Goal: Information Seeking & Learning: Learn about a topic

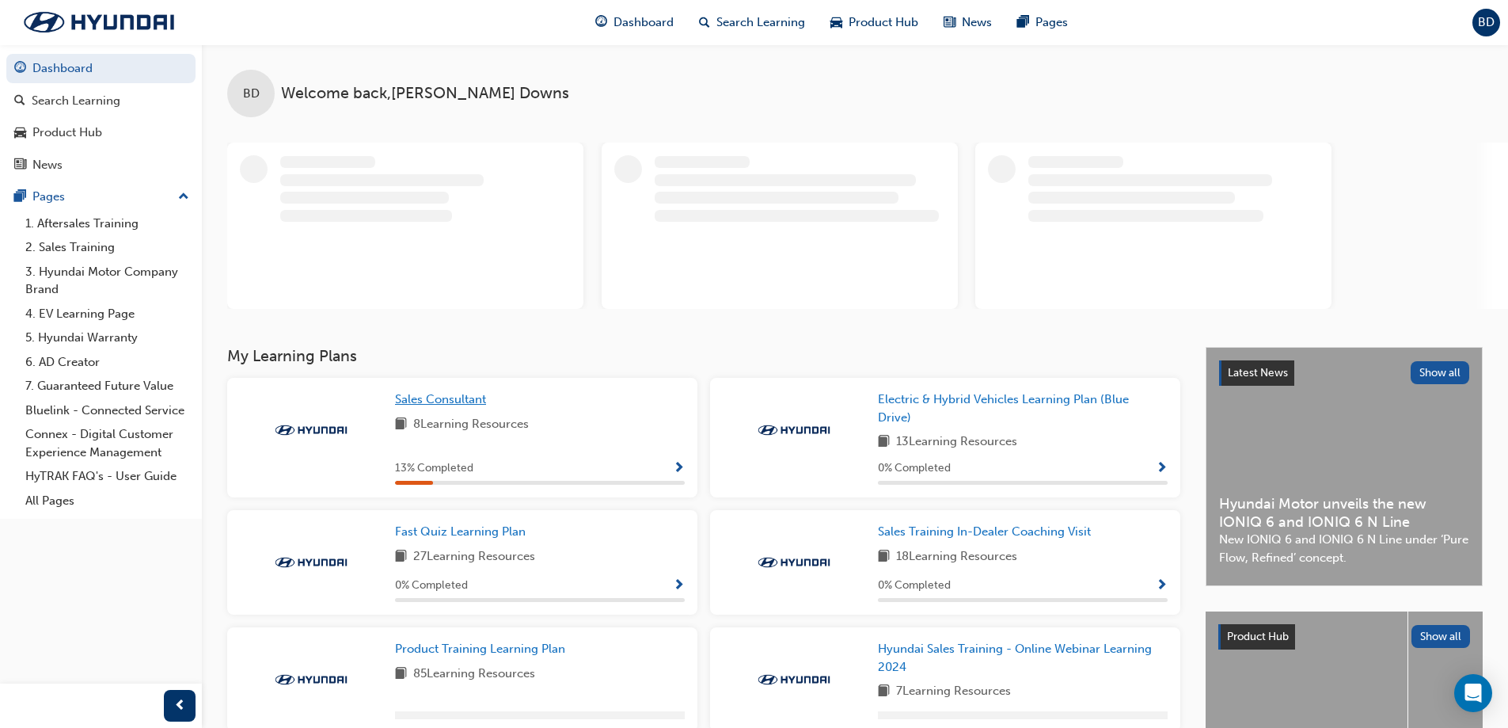
click at [430, 406] on link "Sales Consultant" at bounding box center [443, 399] width 97 height 18
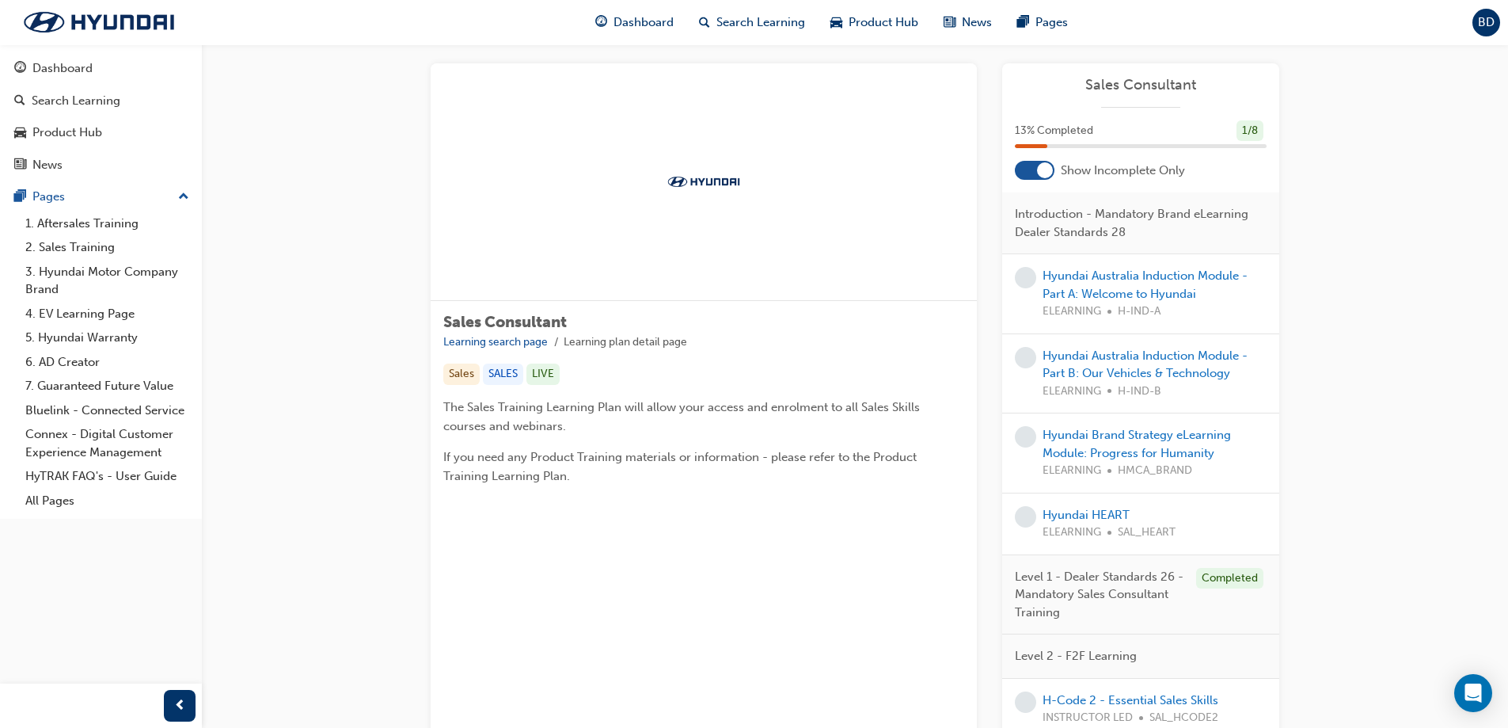
scroll to position [16, 0]
click at [1098, 276] on link "Hyundai Australia Induction Module - Part A: Welcome to Hyundai" at bounding box center [1145, 288] width 205 height 32
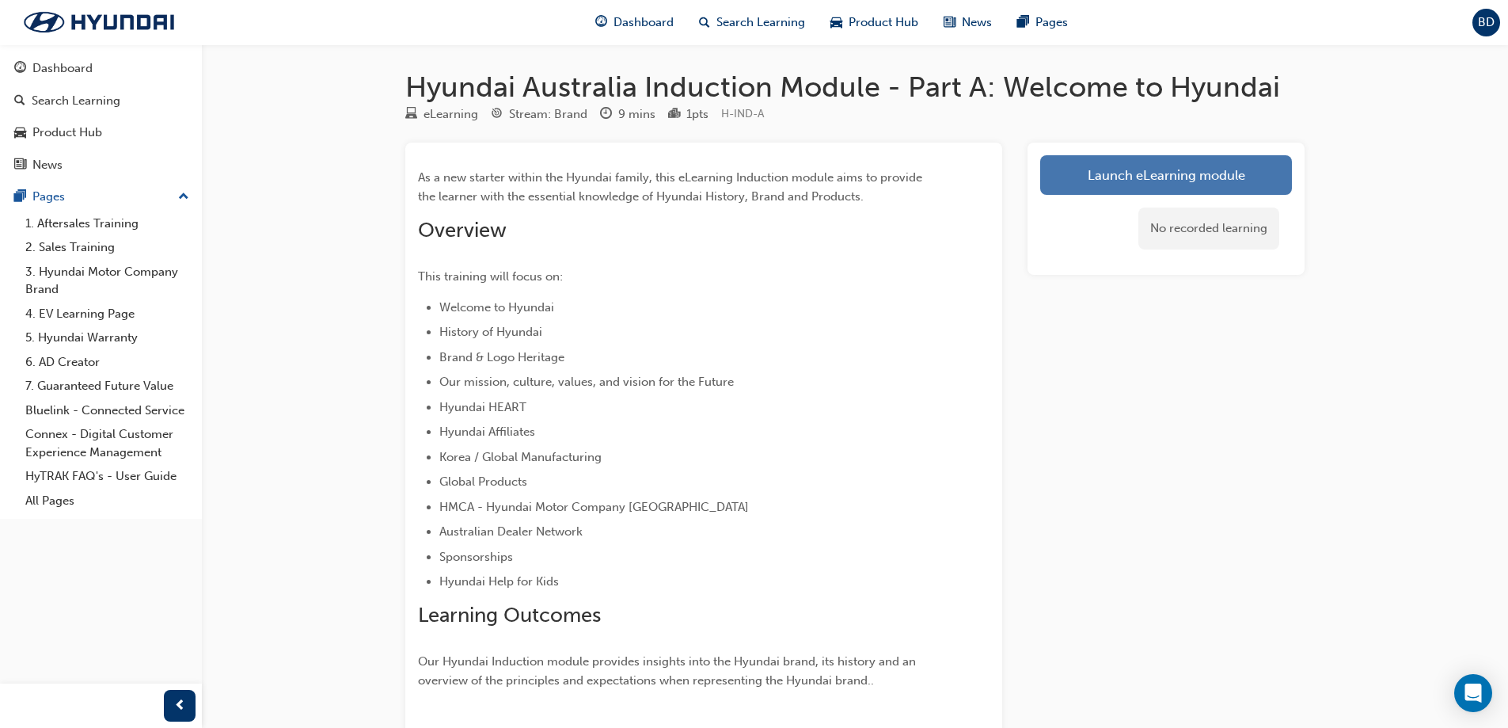
click at [1160, 169] on link "Launch eLearning module" at bounding box center [1166, 175] width 252 height 40
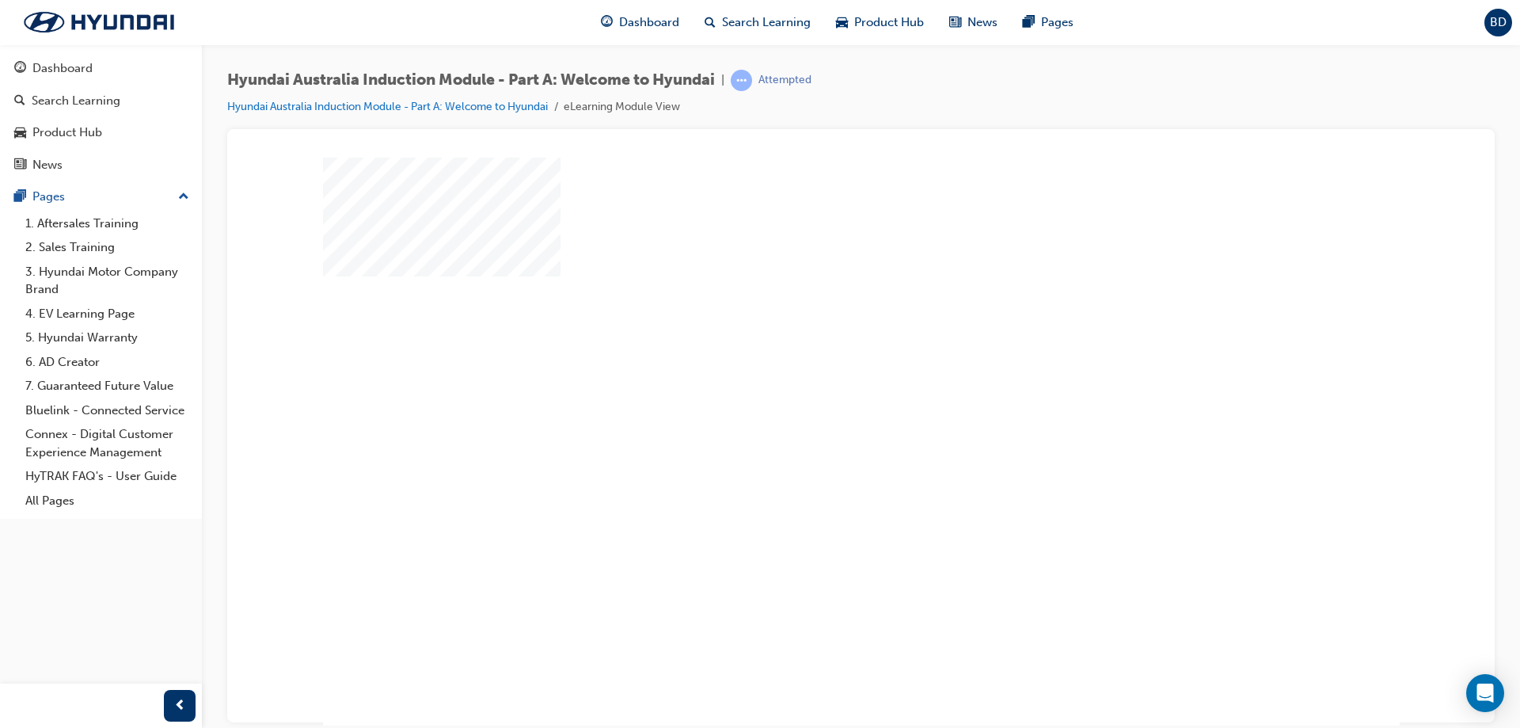
click at [816, 395] on div "play" at bounding box center [816, 395] width 0 height 0
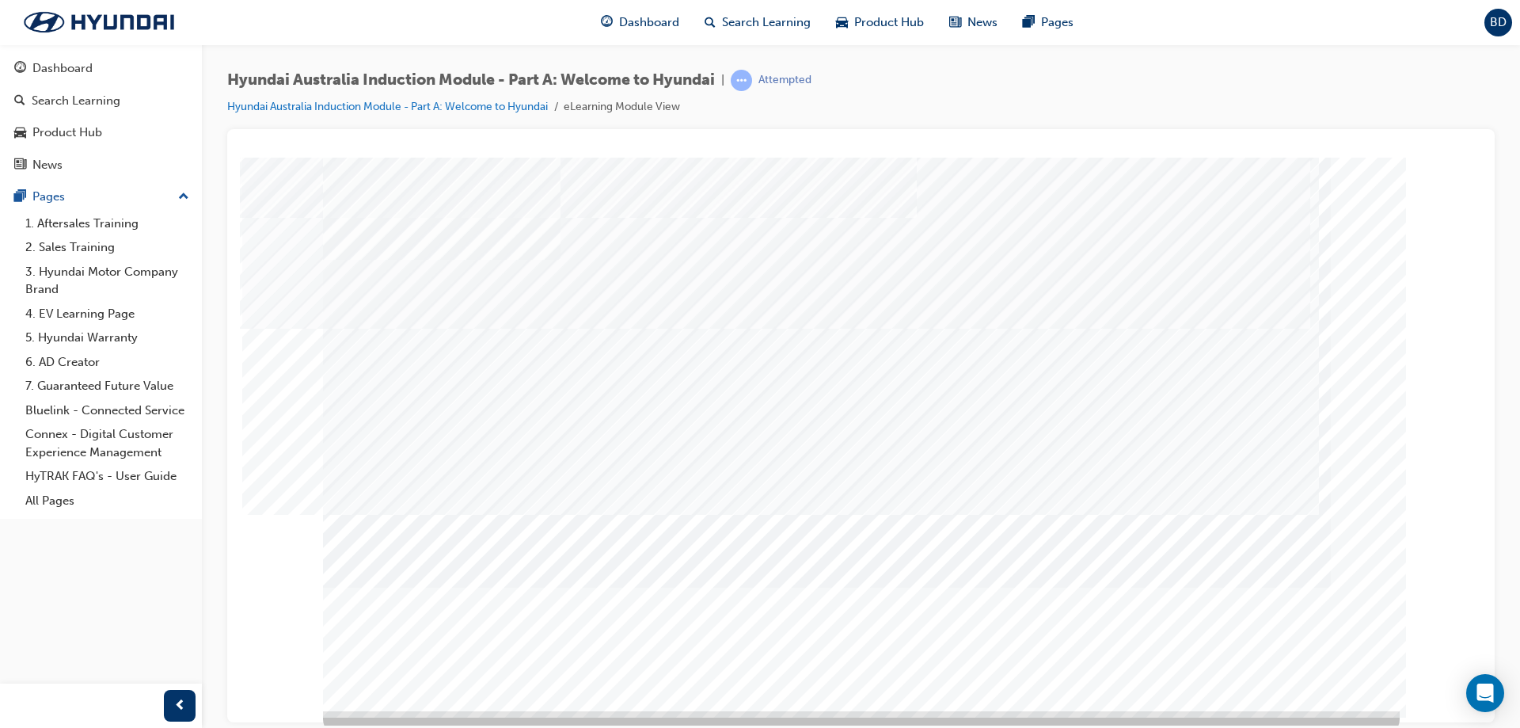
scroll to position [26, 0]
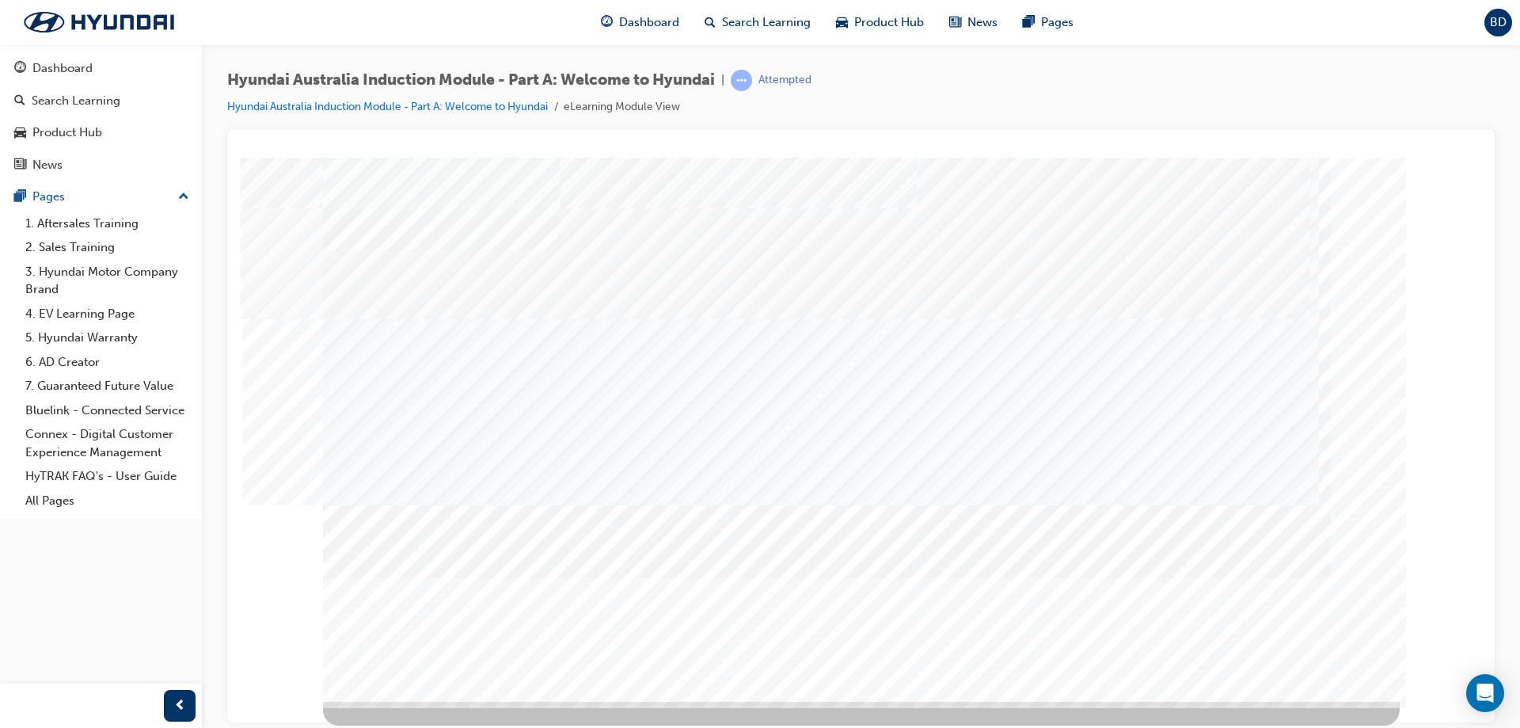
click at [595, 499] on div "Content Image Right" at bounding box center [861, 416] width 1077 height 570
drag, startPoint x: 686, startPoint y: 565, endPoint x: 382, endPoint y: 205, distance: 470.8
click at [382, 206] on div "Content Image Right" at bounding box center [861, 416] width 1077 height 570
drag, startPoint x: 382, startPoint y: 205, endPoint x: 642, endPoint y: 510, distance: 401.0
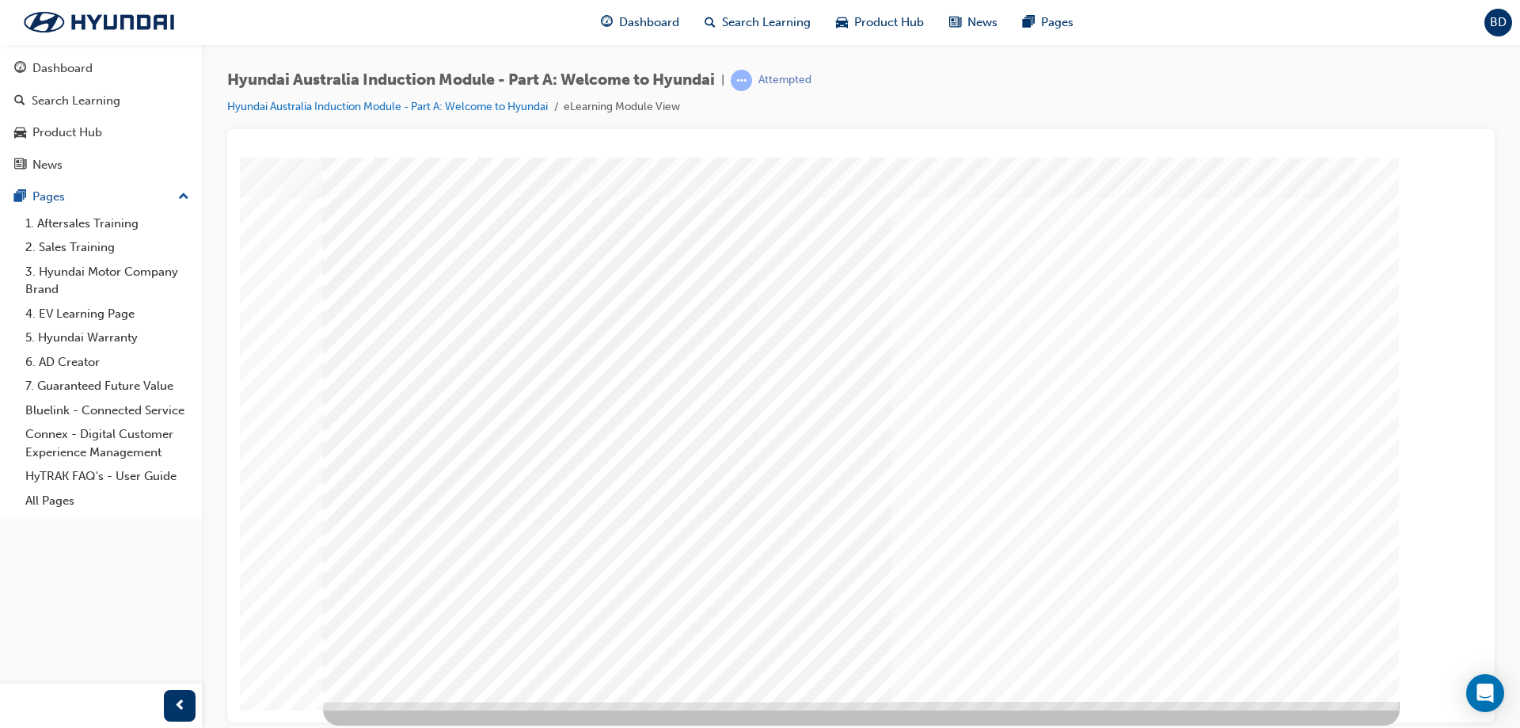
click at [642, 508] on div "Content Image Right" at bounding box center [861, 416] width 1077 height 570
drag, startPoint x: 697, startPoint y: 583, endPoint x: 367, endPoint y: 373, distance: 390.5
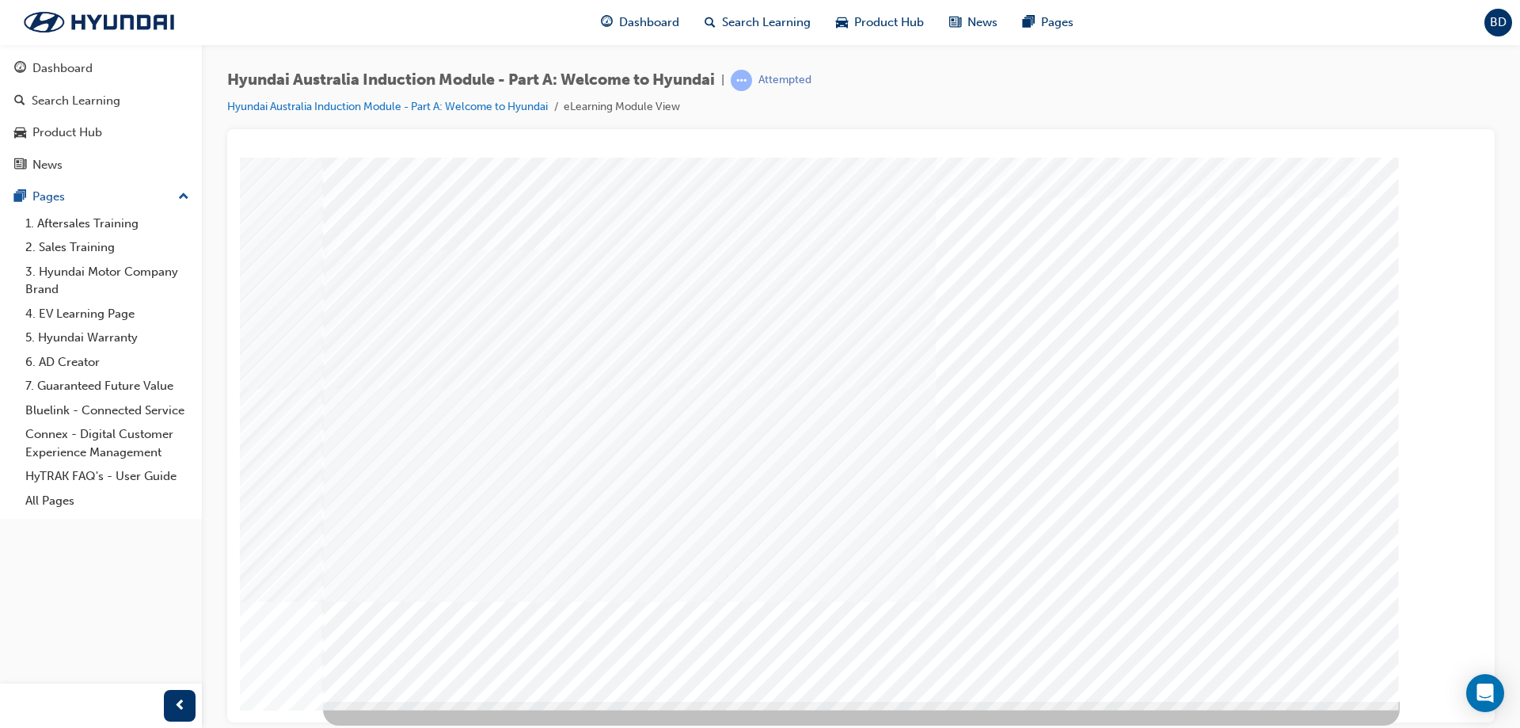
scroll to position [0, 0]
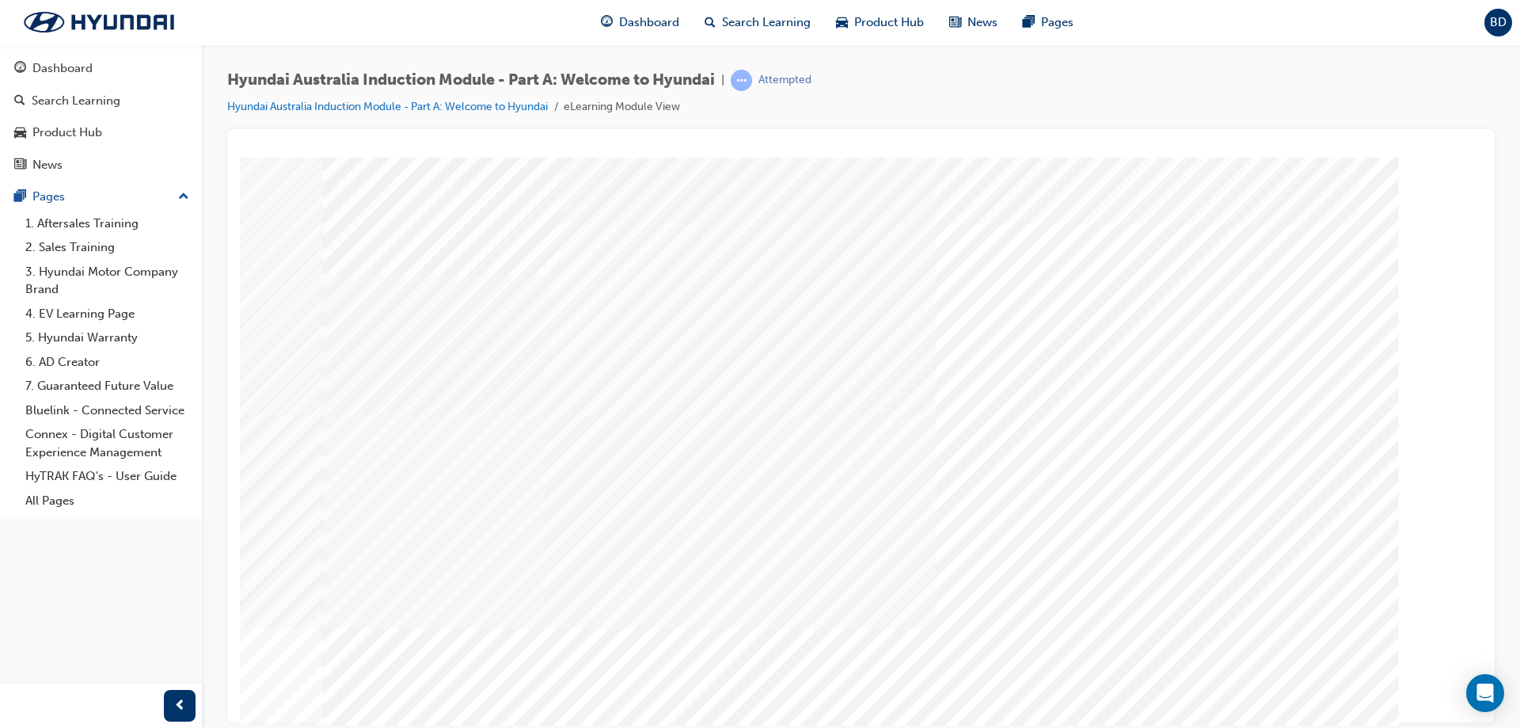
drag, startPoint x: 375, startPoint y: 365, endPoint x: 606, endPoint y: 571, distance: 309.6
drag, startPoint x: 369, startPoint y: 402, endPoint x: 567, endPoint y: 524, distance: 232.5
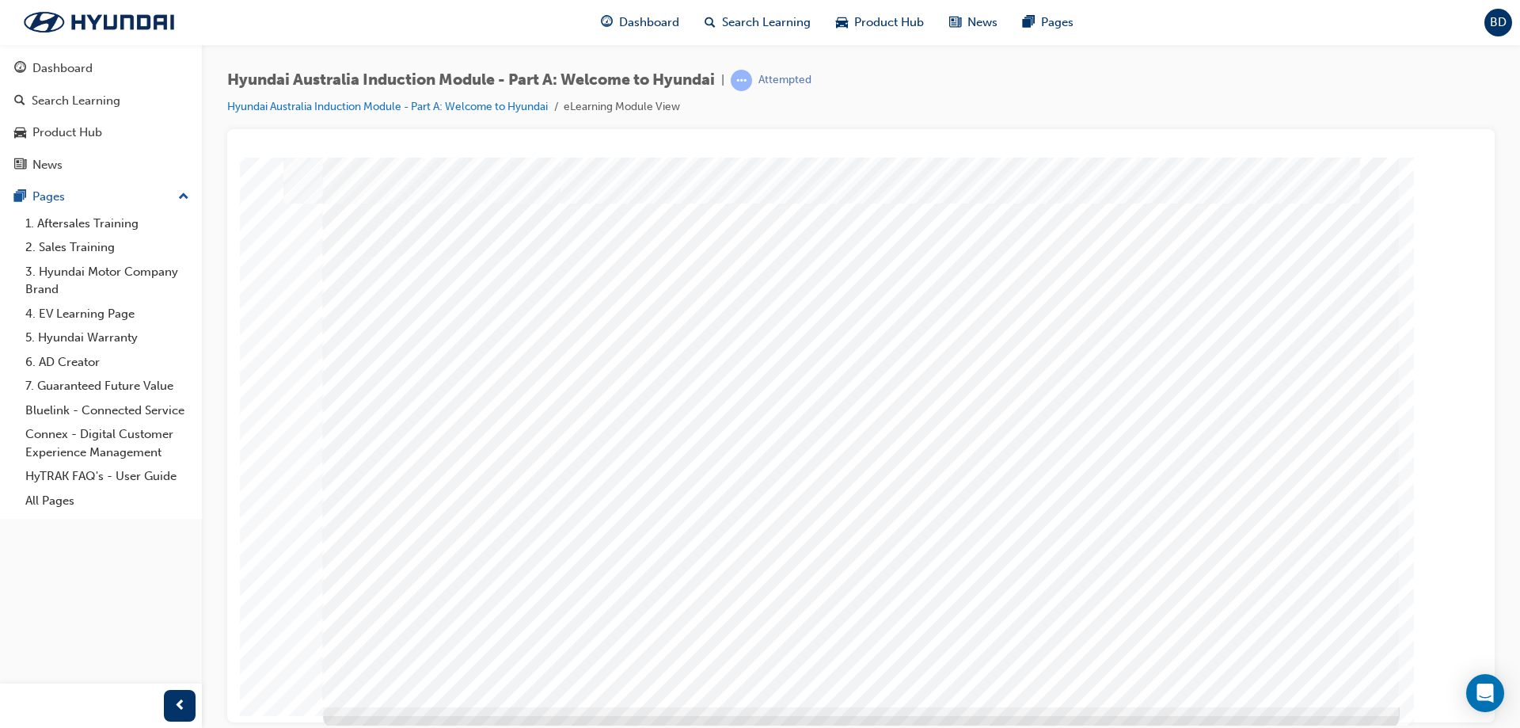
scroll to position [26, 0]
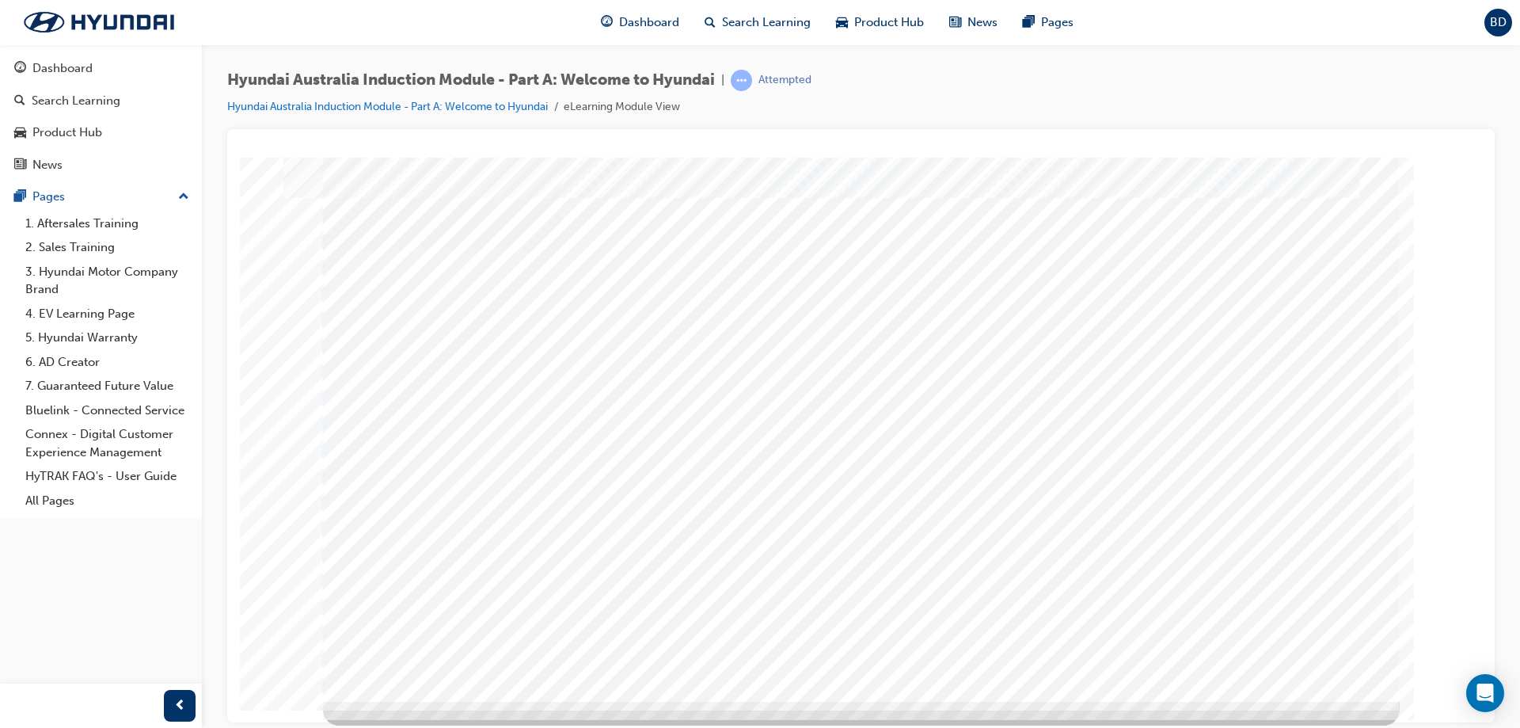
click at [1433, 137] on div "History Video" at bounding box center [861, 137] width 1230 height 0
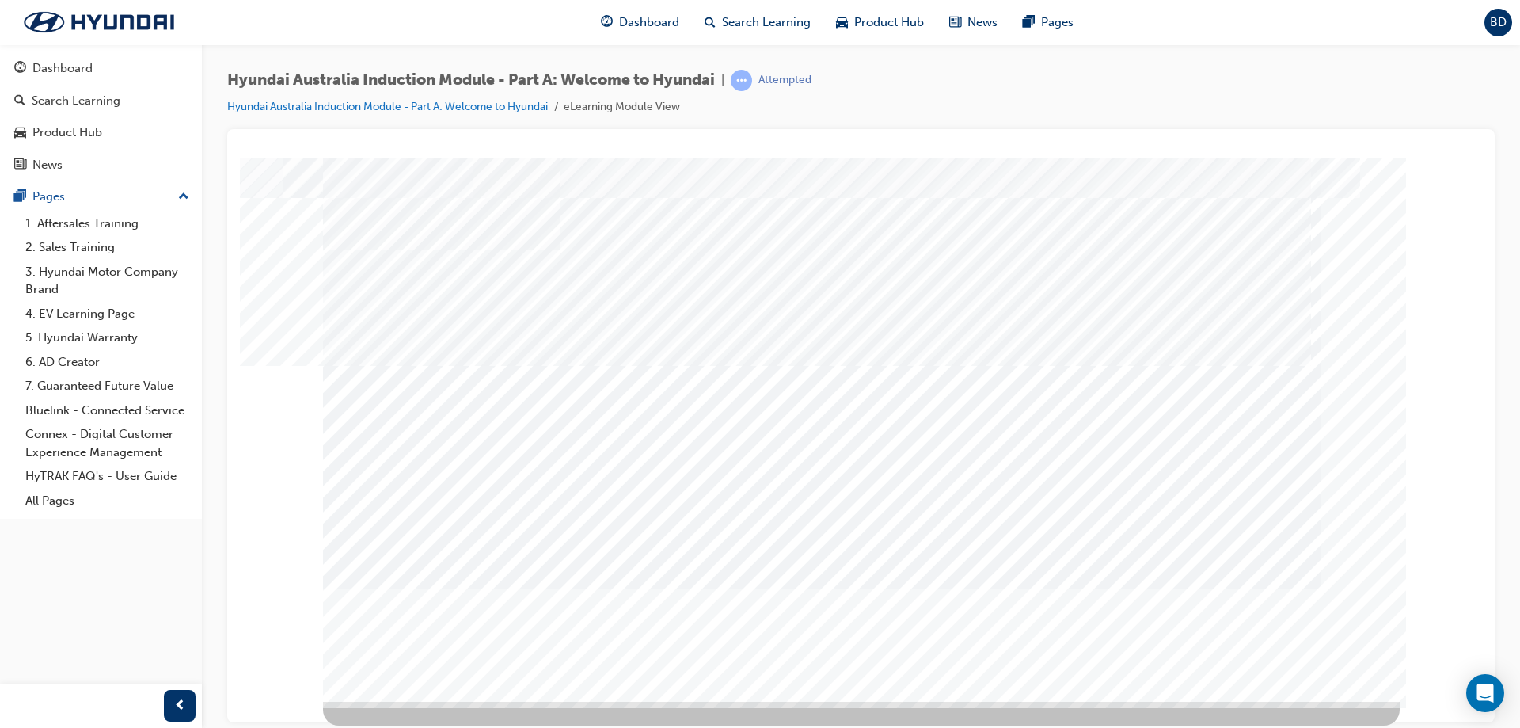
scroll to position [0, 0]
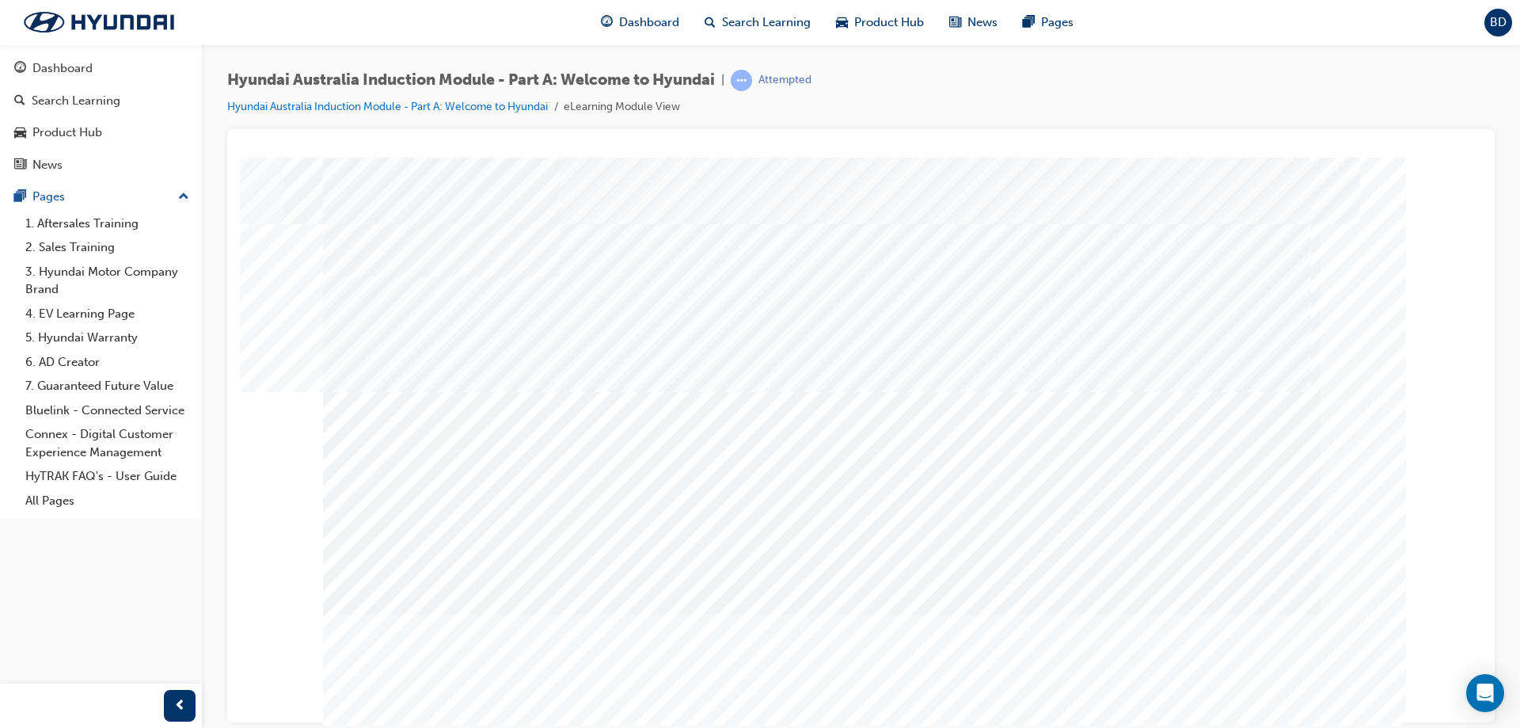
drag, startPoint x: 416, startPoint y: 426, endPoint x: 1018, endPoint y: 437, distance: 601.8
click at [1013, 437] on div "Logo_1" at bounding box center [861, 442] width 1077 height 570
drag, startPoint x: 1089, startPoint y: 457, endPoint x: 470, endPoint y: 430, distance: 620.5
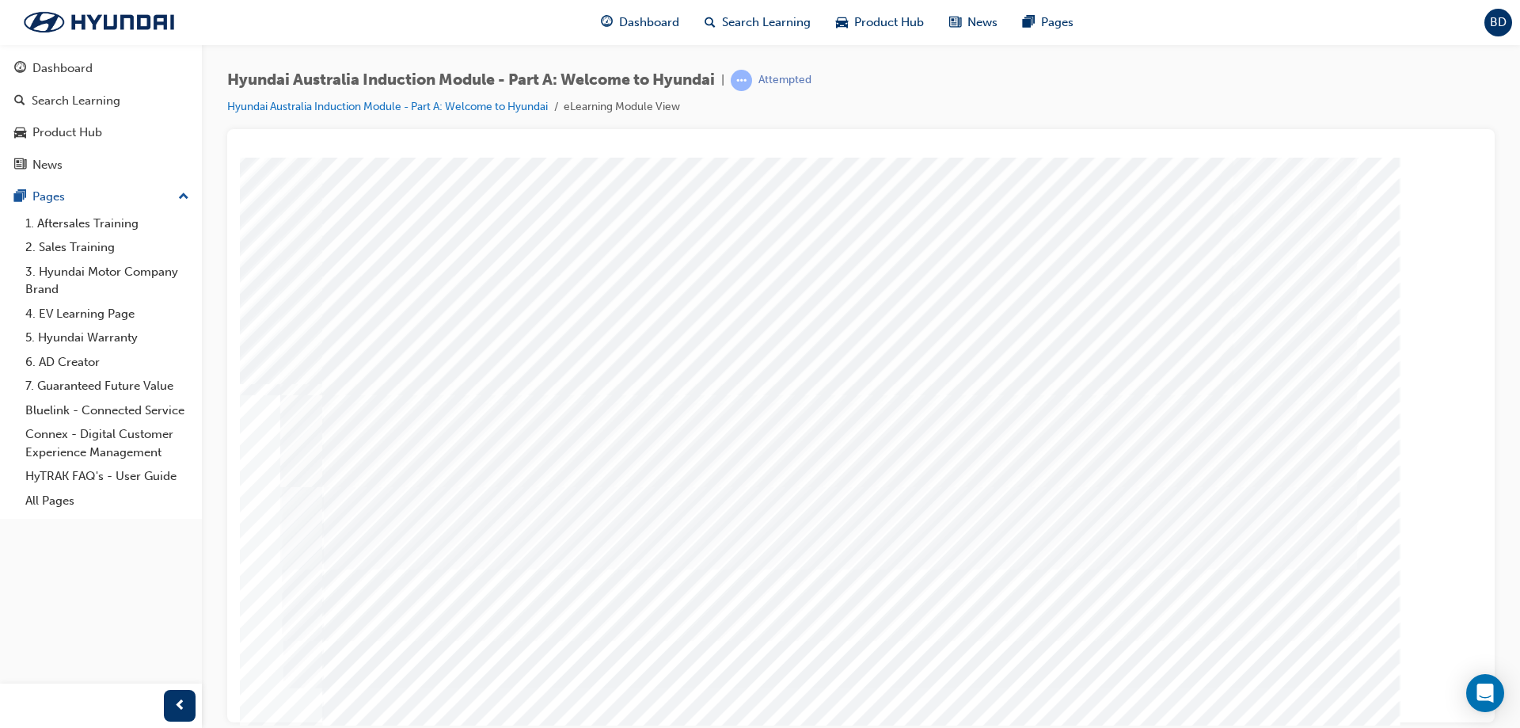
drag, startPoint x: 427, startPoint y: 421, endPoint x: 994, endPoint y: 447, distance: 567.5
click at [968, 447] on div "Logo_1" at bounding box center [861, 442] width 1077 height 570
drag, startPoint x: 1128, startPoint y: 447, endPoint x: 447, endPoint y: 431, distance: 681.9
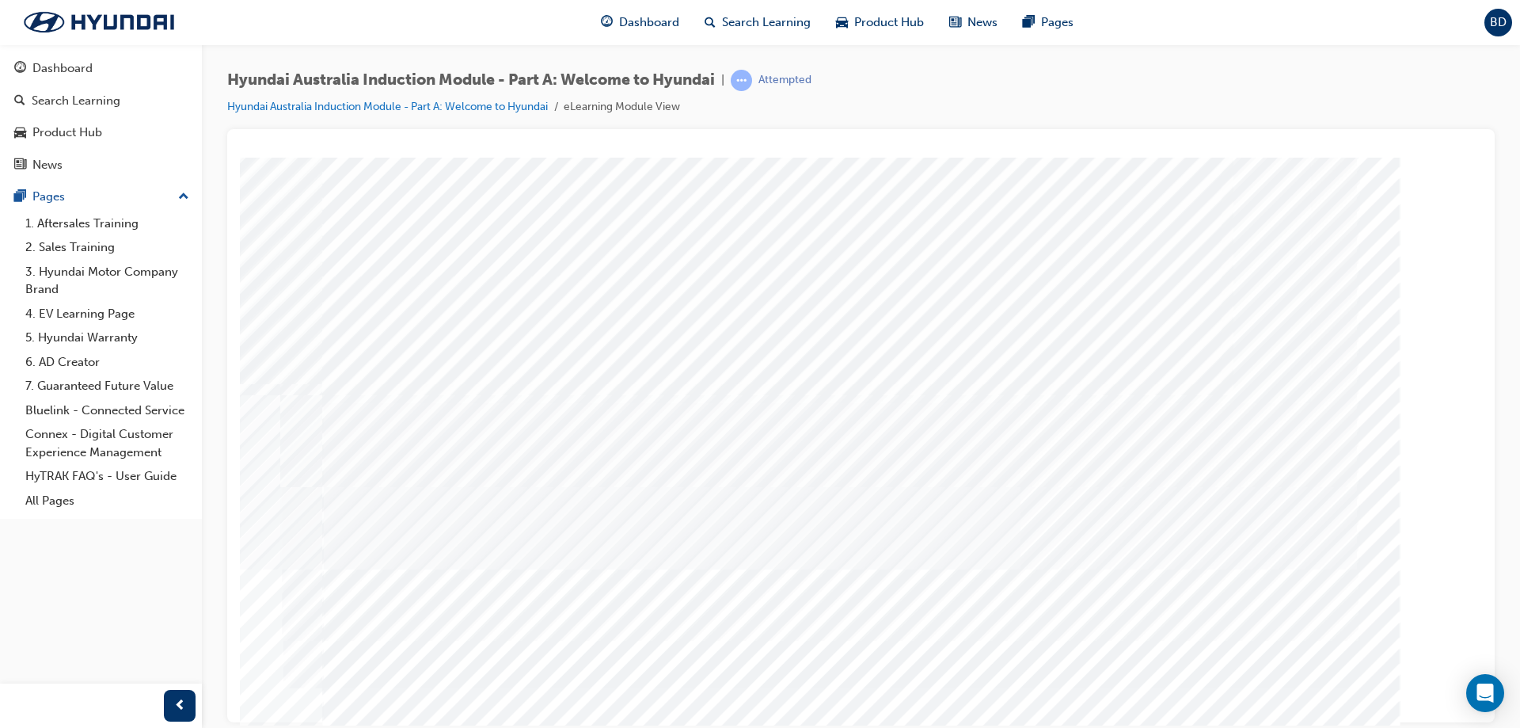
drag, startPoint x: 379, startPoint y: 445, endPoint x: 751, endPoint y: 610, distance: 406.9
click at [751, 610] on div "Logo_1" at bounding box center [861, 442] width 1077 height 570
drag, startPoint x: 474, startPoint y: 449, endPoint x: 843, endPoint y: 451, distance: 369.0
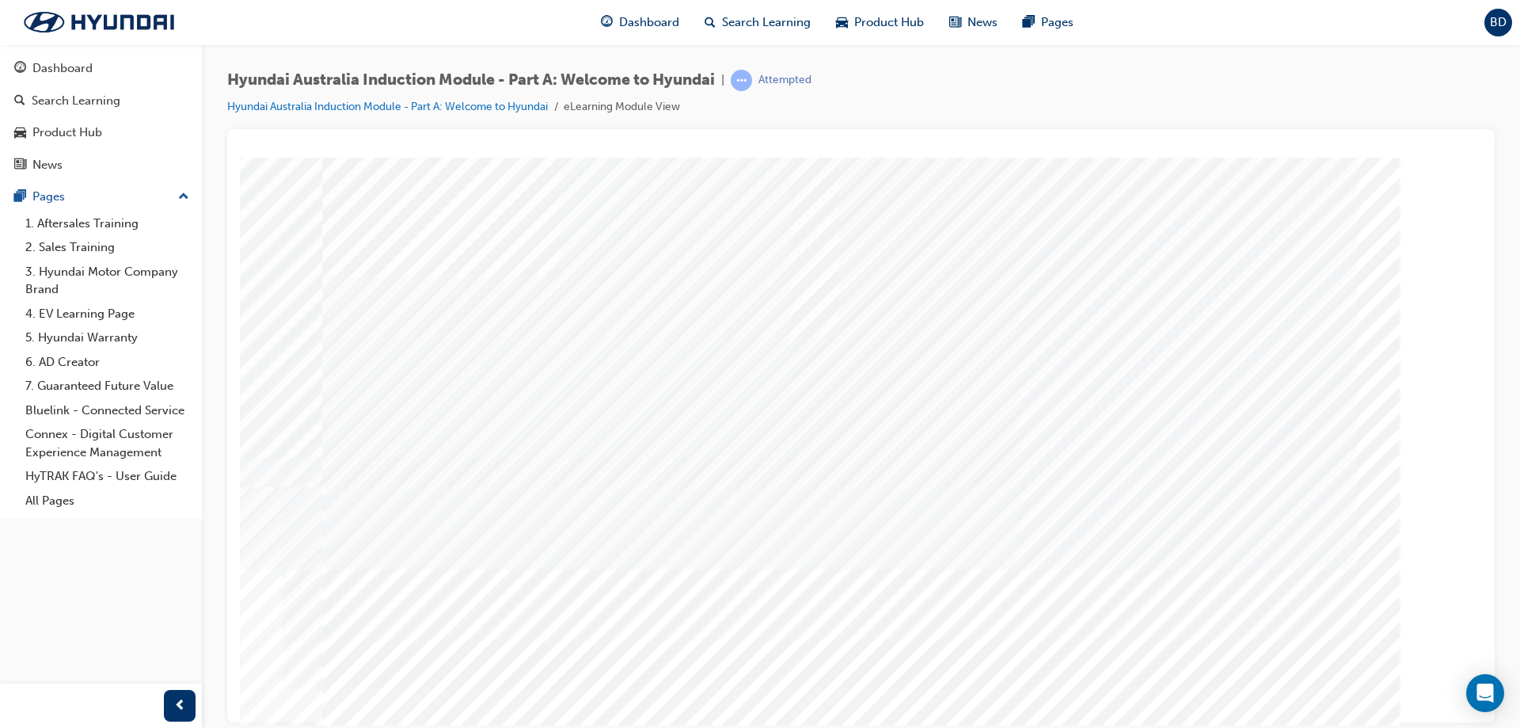
drag, startPoint x: 514, startPoint y: 466, endPoint x: 803, endPoint y: 472, distance: 289.1
drag, startPoint x: 391, startPoint y: 488, endPoint x: 837, endPoint y: 492, distance: 445.8
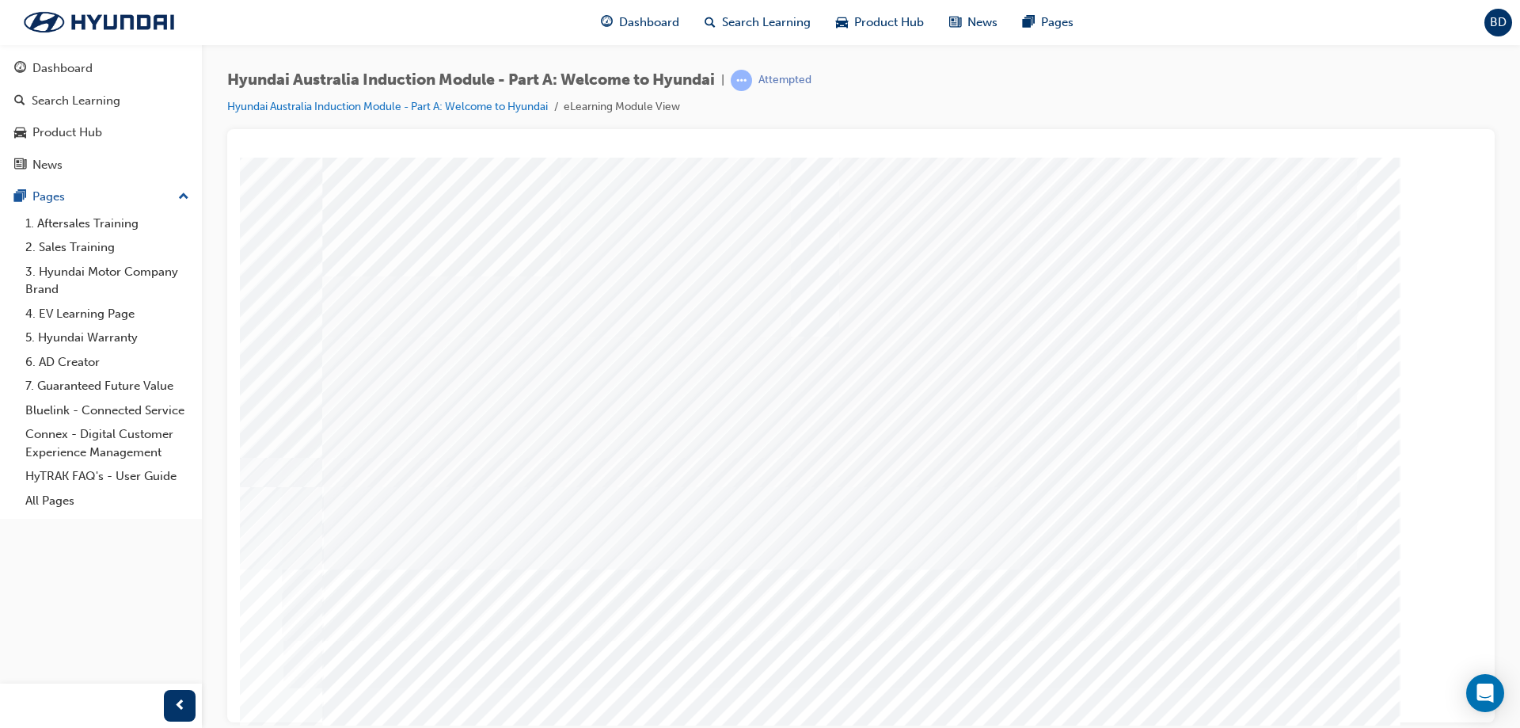
drag, startPoint x: 427, startPoint y: 483, endPoint x: 741, endPoint y: 543, distance: 320.0
drag, startPoint x: 781, startPoint y: 535, endPoint x: 563, endPoint y: 500, distance: 220.5
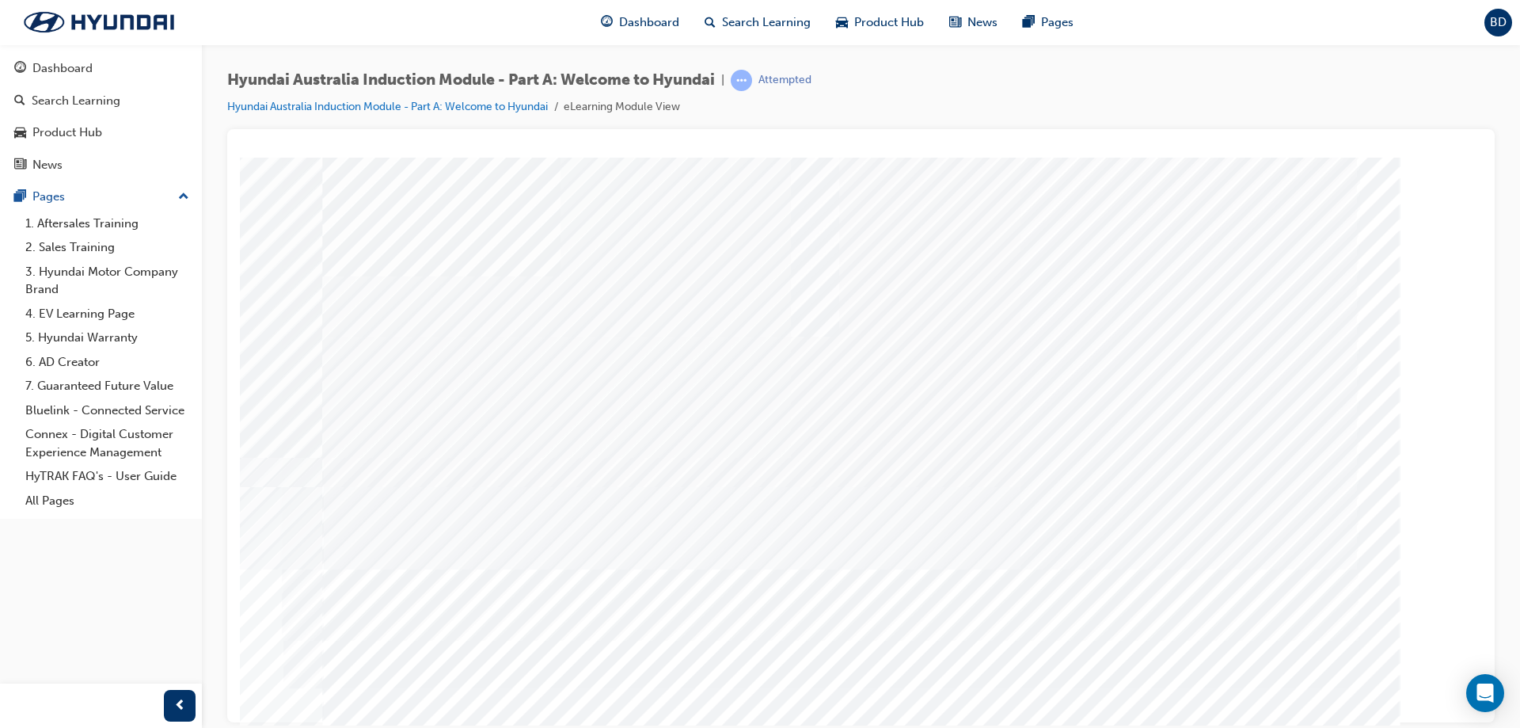
drag, startPoint x: 553, startPoint y: 508, endPoint x: 711, endPoint y: 517, distance: 158.6
drag, startPoint x: 773, startPoint y: 600, endPoint x: 428, endPoint y: 515, distance: 354.9
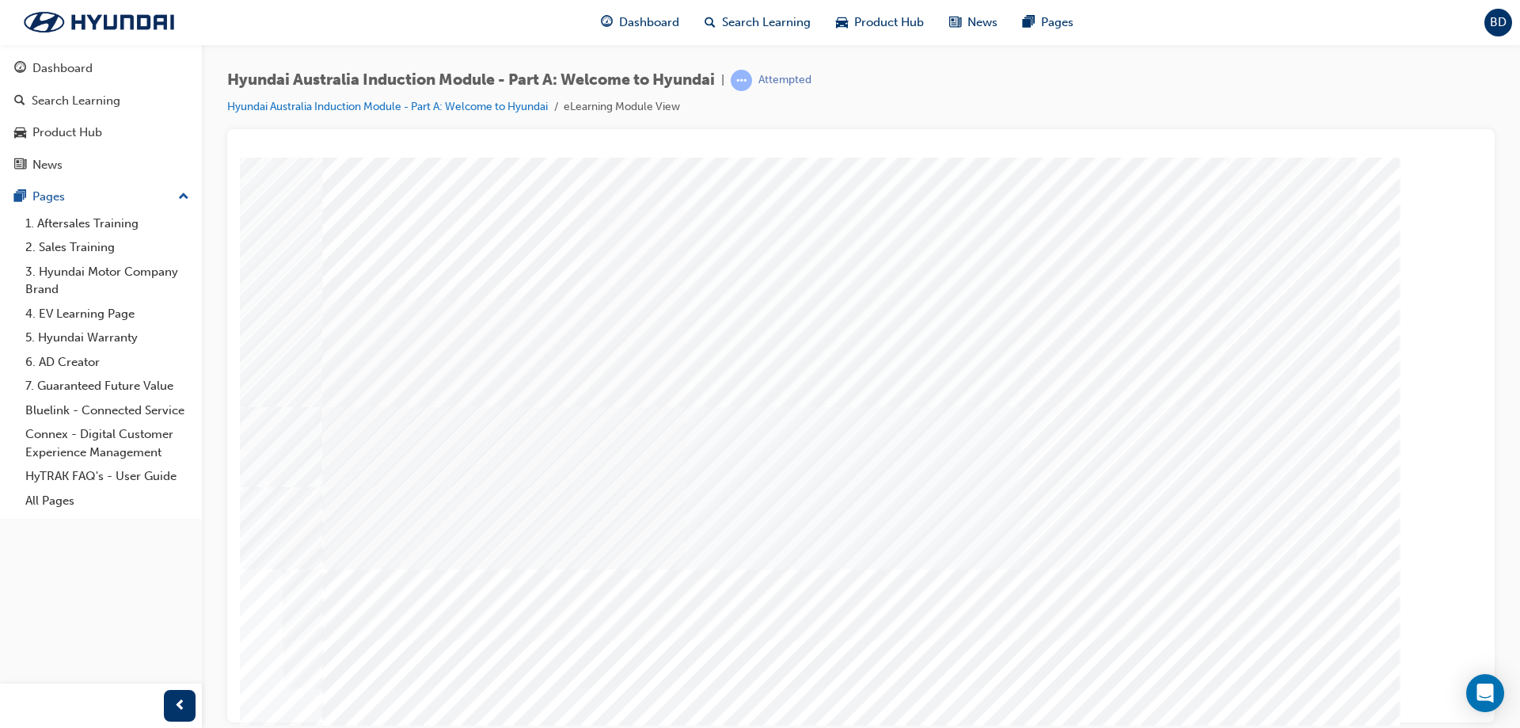
drag, startPoint x: 416, startPoint y: 429, endPoint x: 1212, endPoint y: 443, distance: 795.8
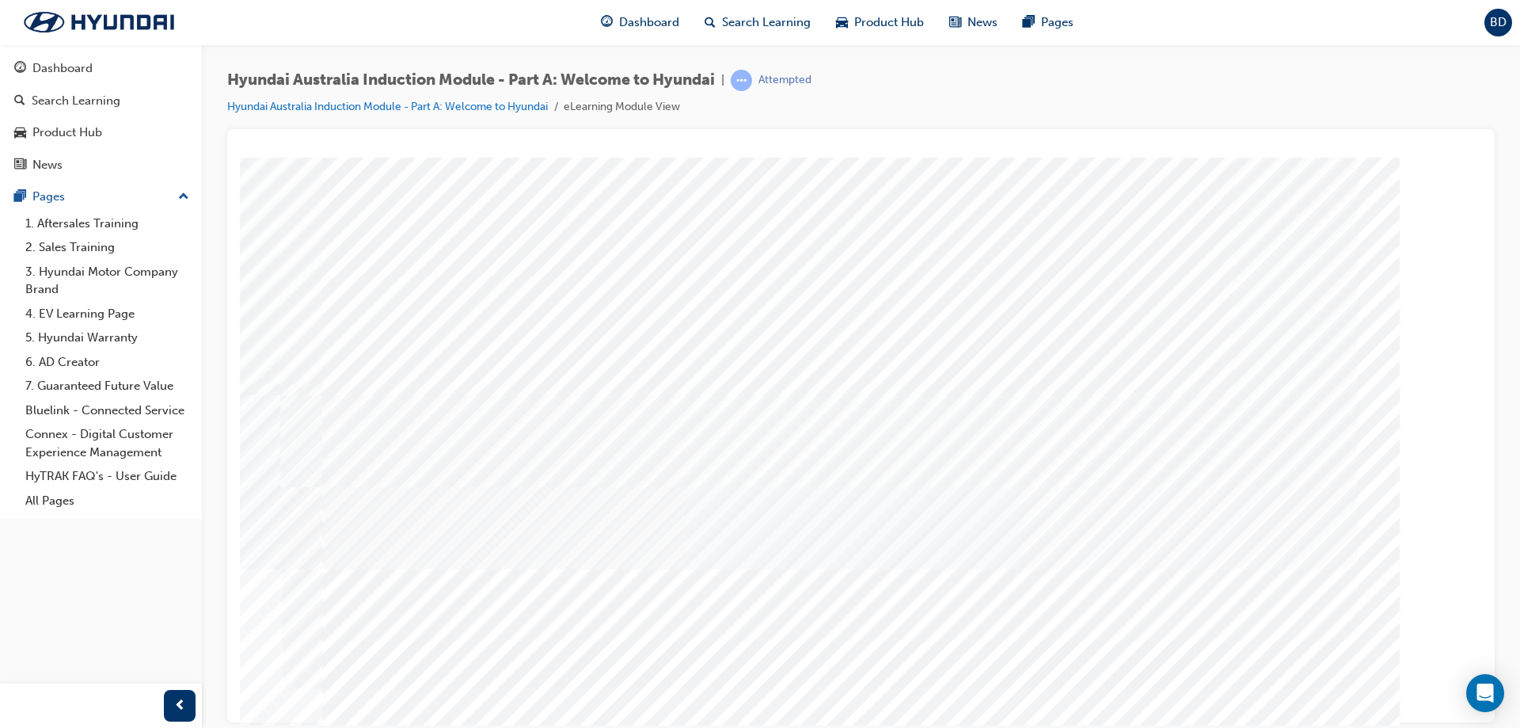
drag, startPoint x: 677, startPoint y: 431, endPoint x: 1110, endPoint y: 432, distance: 433.1
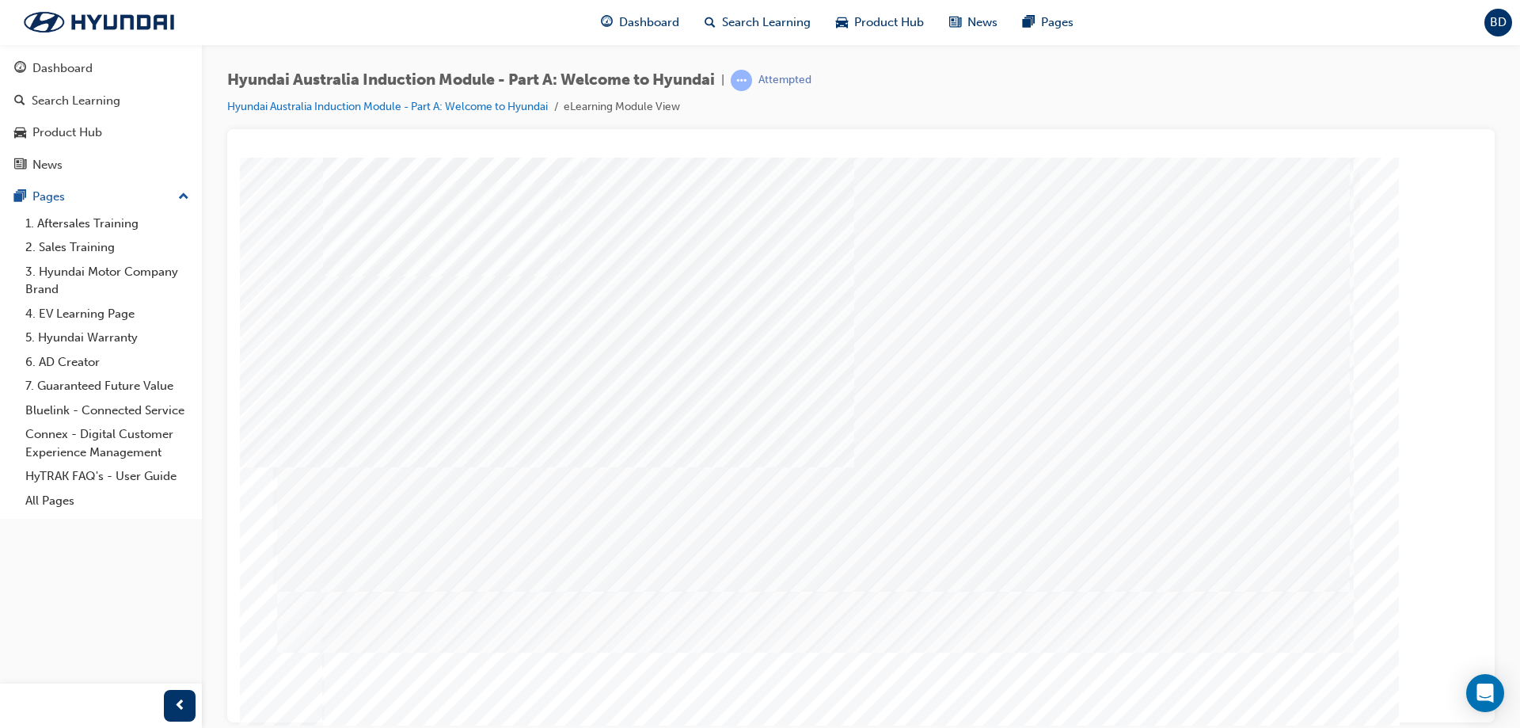
drag, startPoint x: 397, startPoint y: 470, endPoint x: 397, endPoint y: 489, distance: 19.0
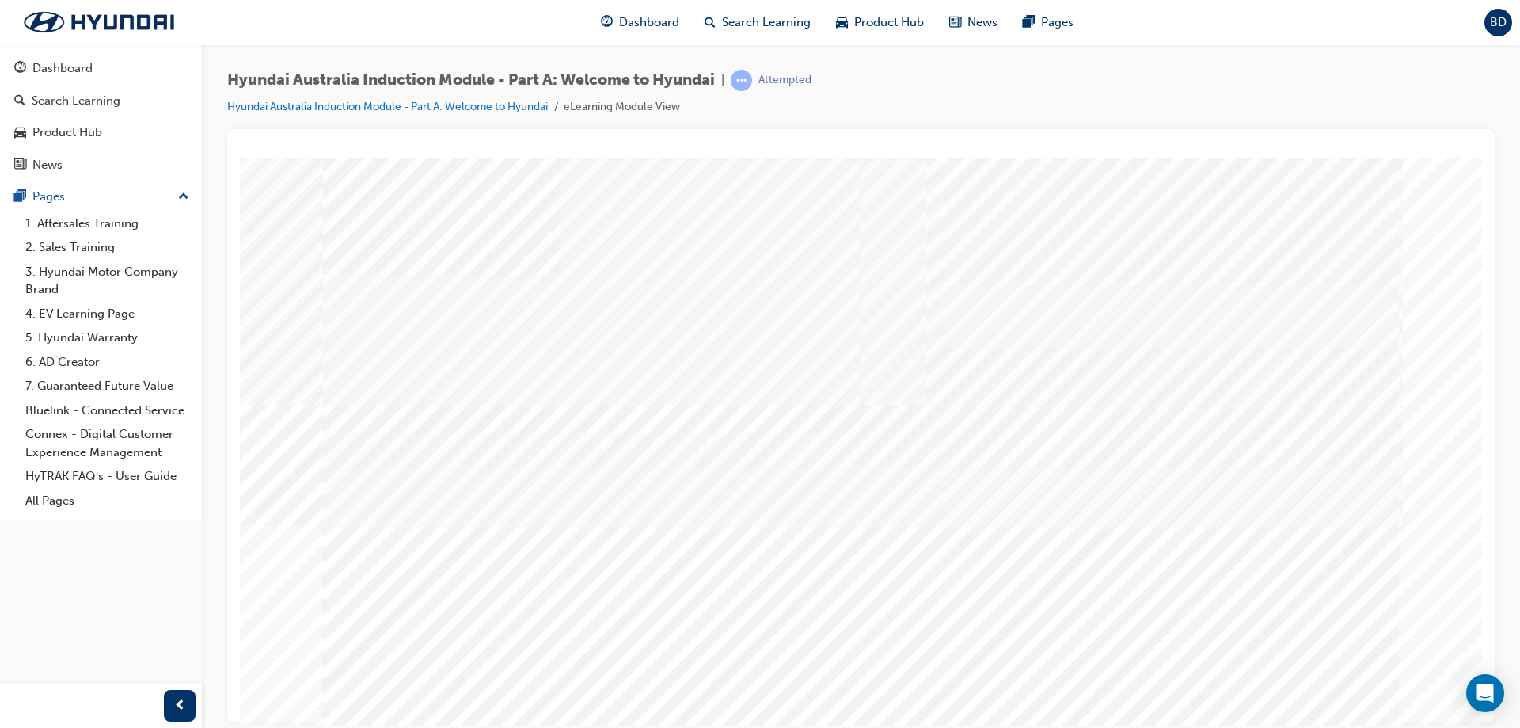
drag, startPoint x: 405, startPoint y: 550, endPoint x: 405, endPoint y: 560, distance: 9.5
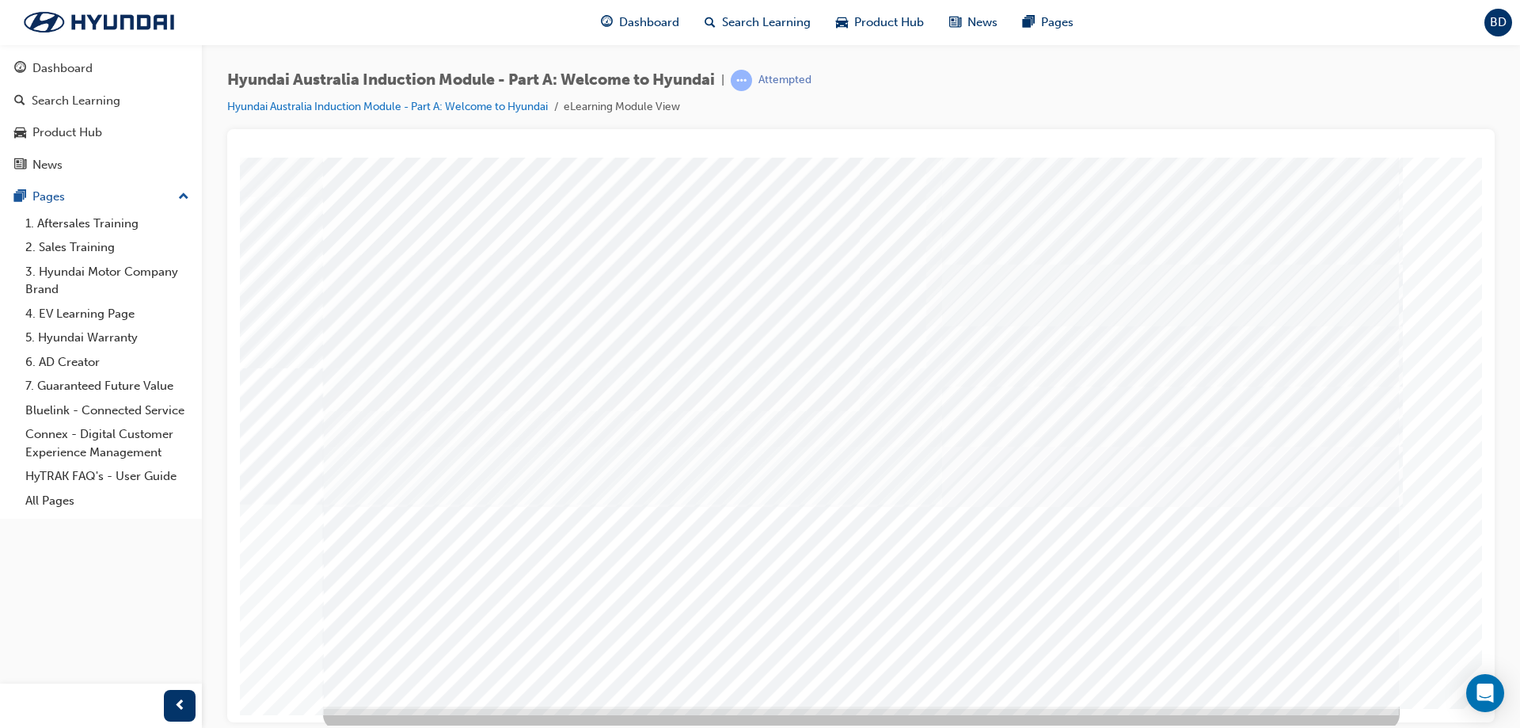
scroll to position [26, 0]
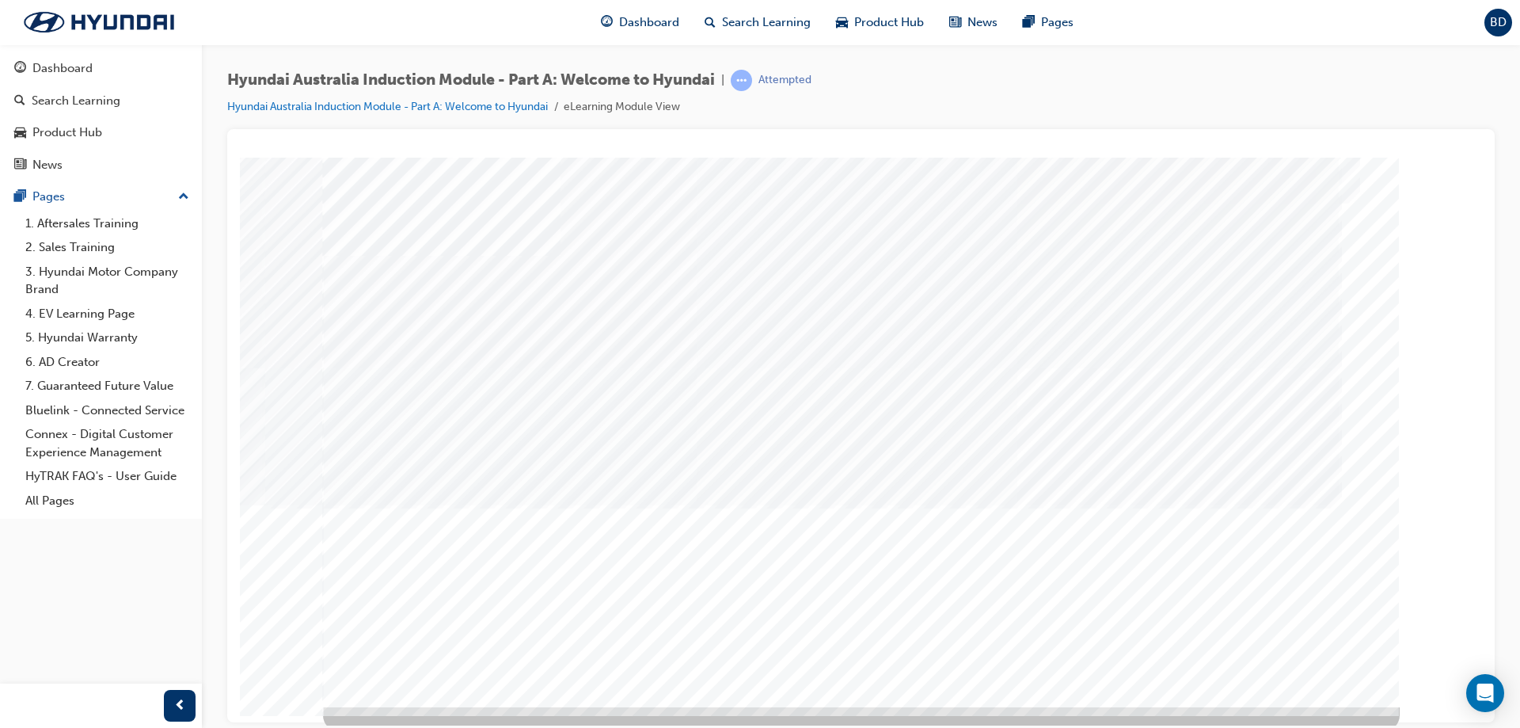
scroll to position [26, 0]
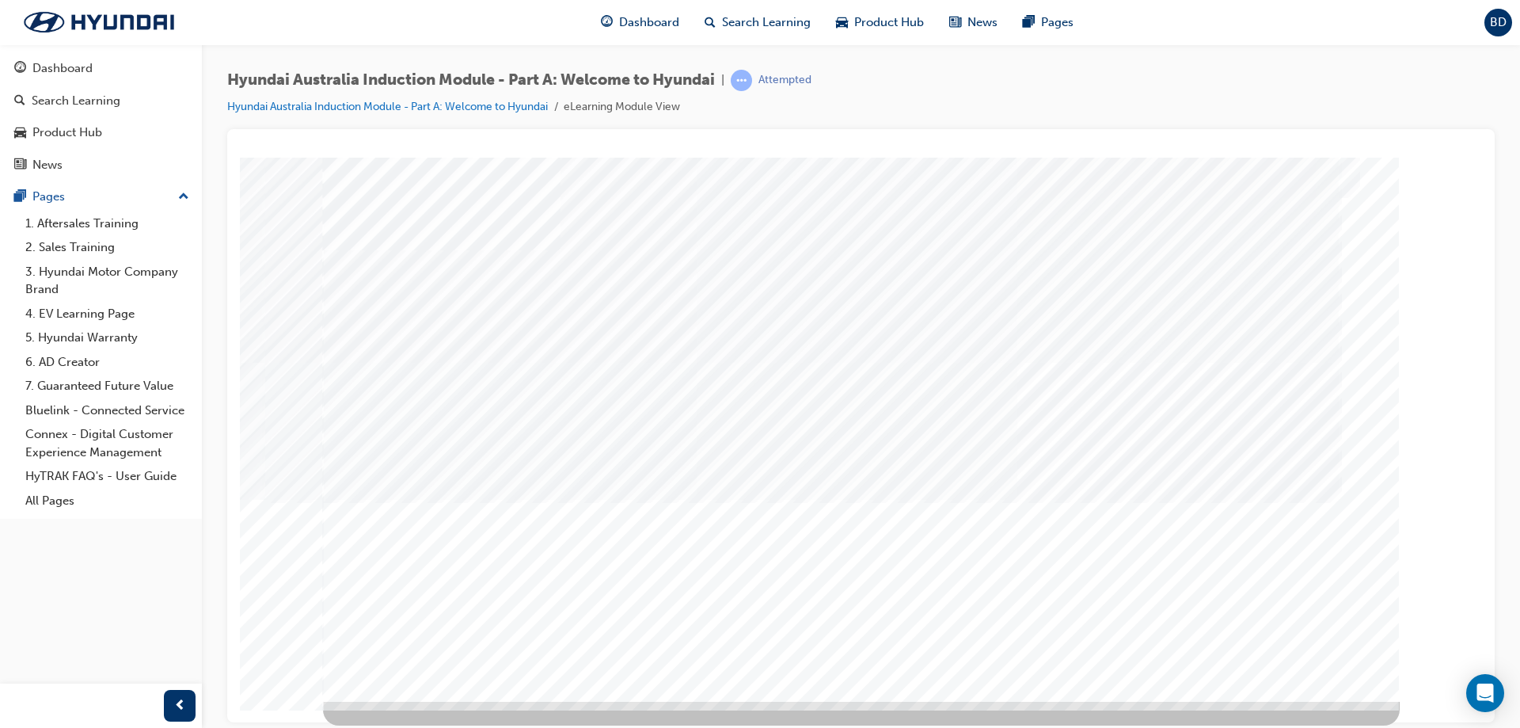
drag, startPoint x: 1282, startPoint y: 653, endPoint x: 1160, endPoint y: 663, distance: 122.4
click at [1162, 663] on div "Global" at bounding box center [861, 416] width 1077 height 570
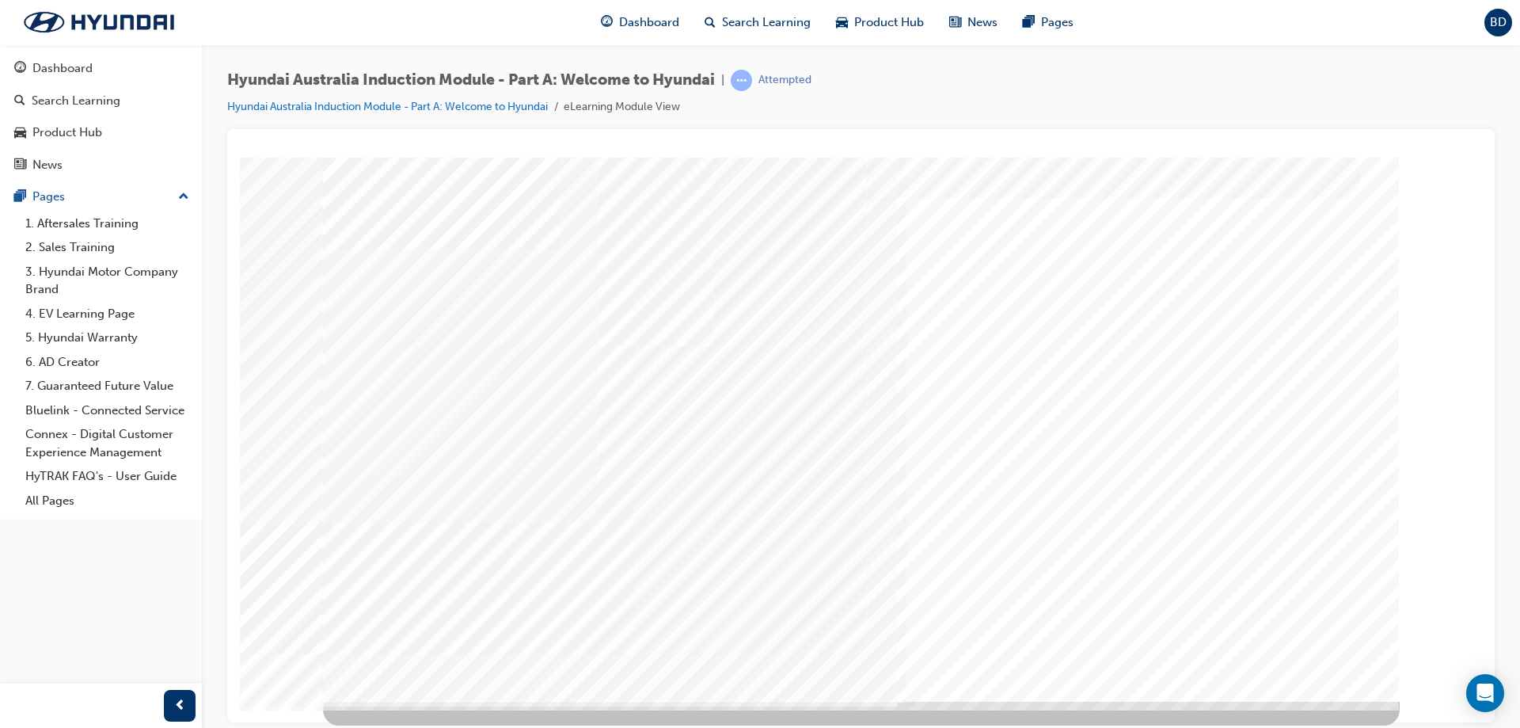
scroll to position [0, 0]
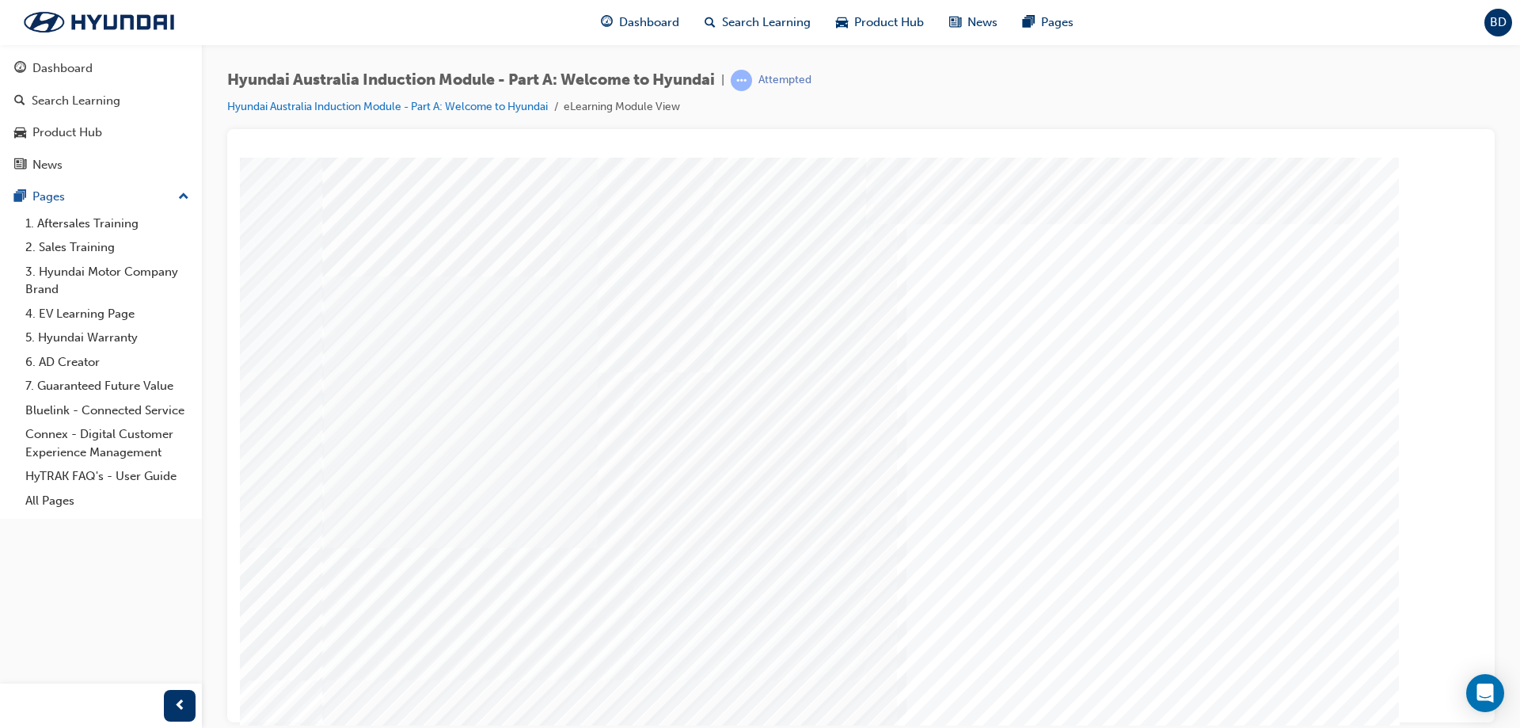
click at [1298, 181] on td "Loading..." at bounding box center [861, 173] width 1226 height 16
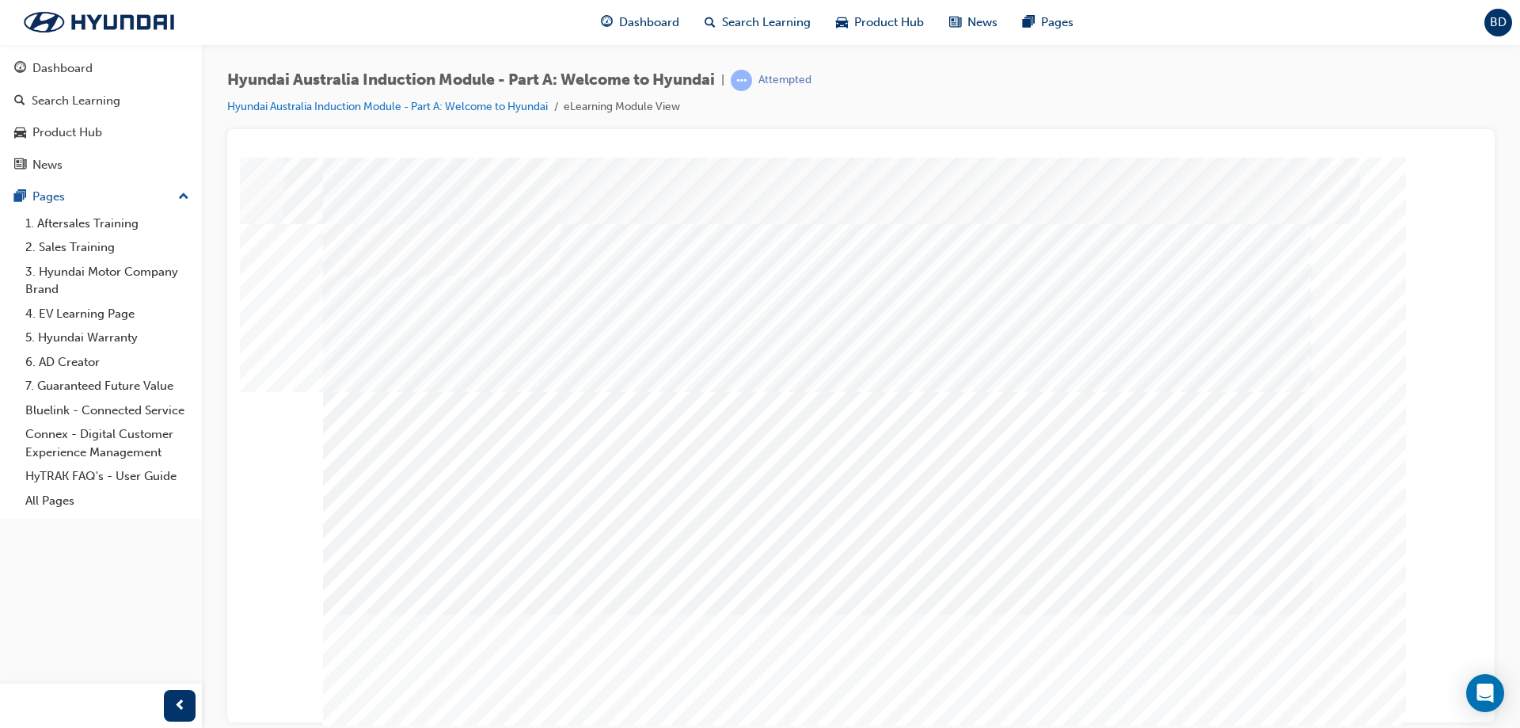
click at [1333, 181] on td "Loading..." at bounding box center [861, 173] width 1226 height 16
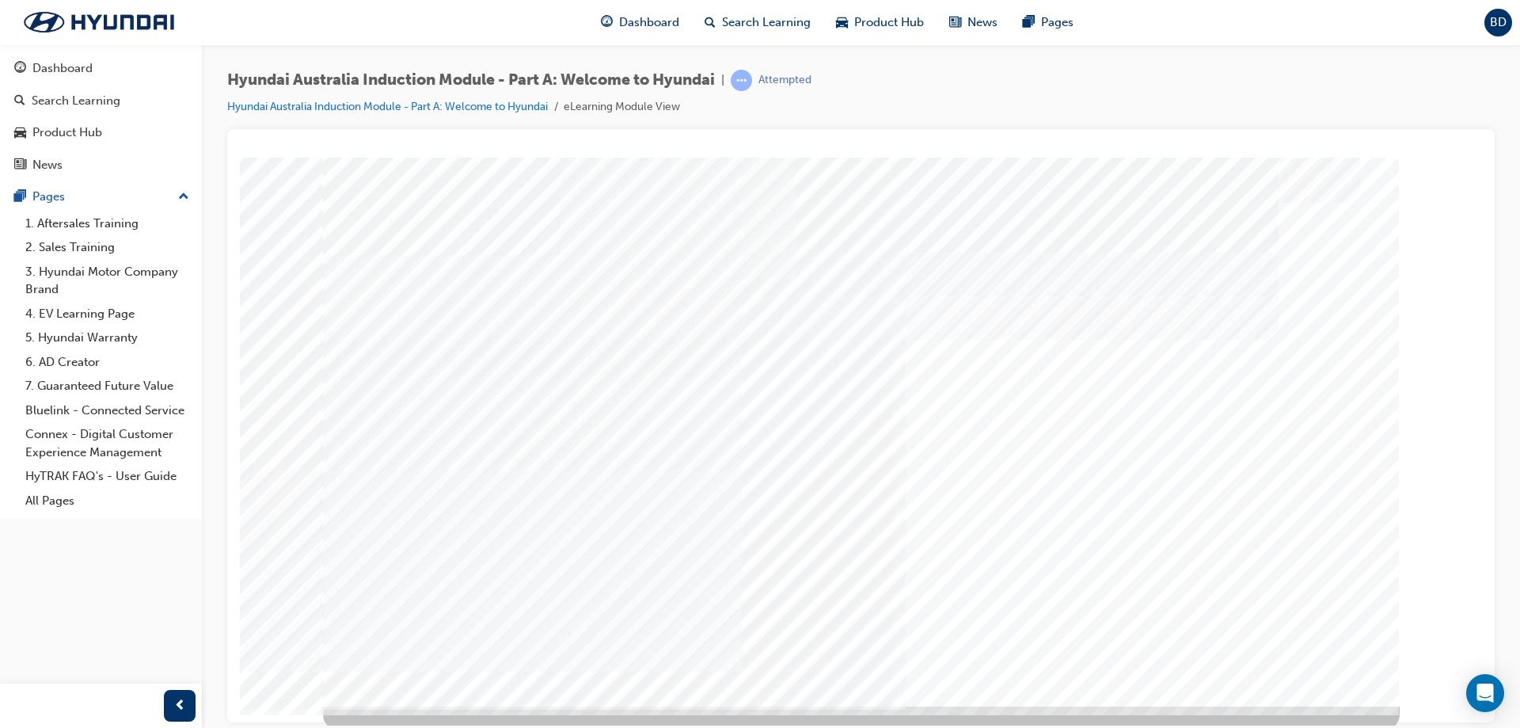
scroll to position [26, 0]
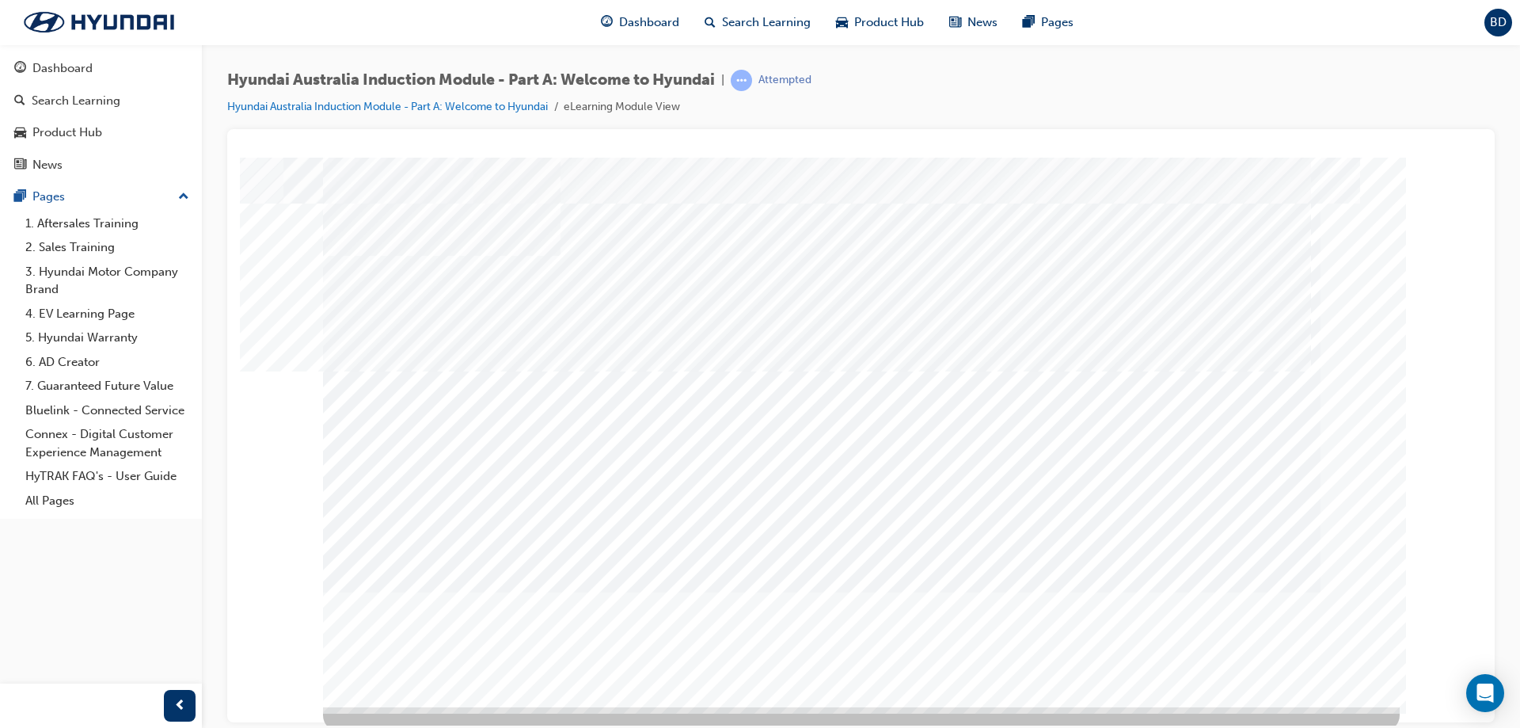
scroll to position [26, 0]
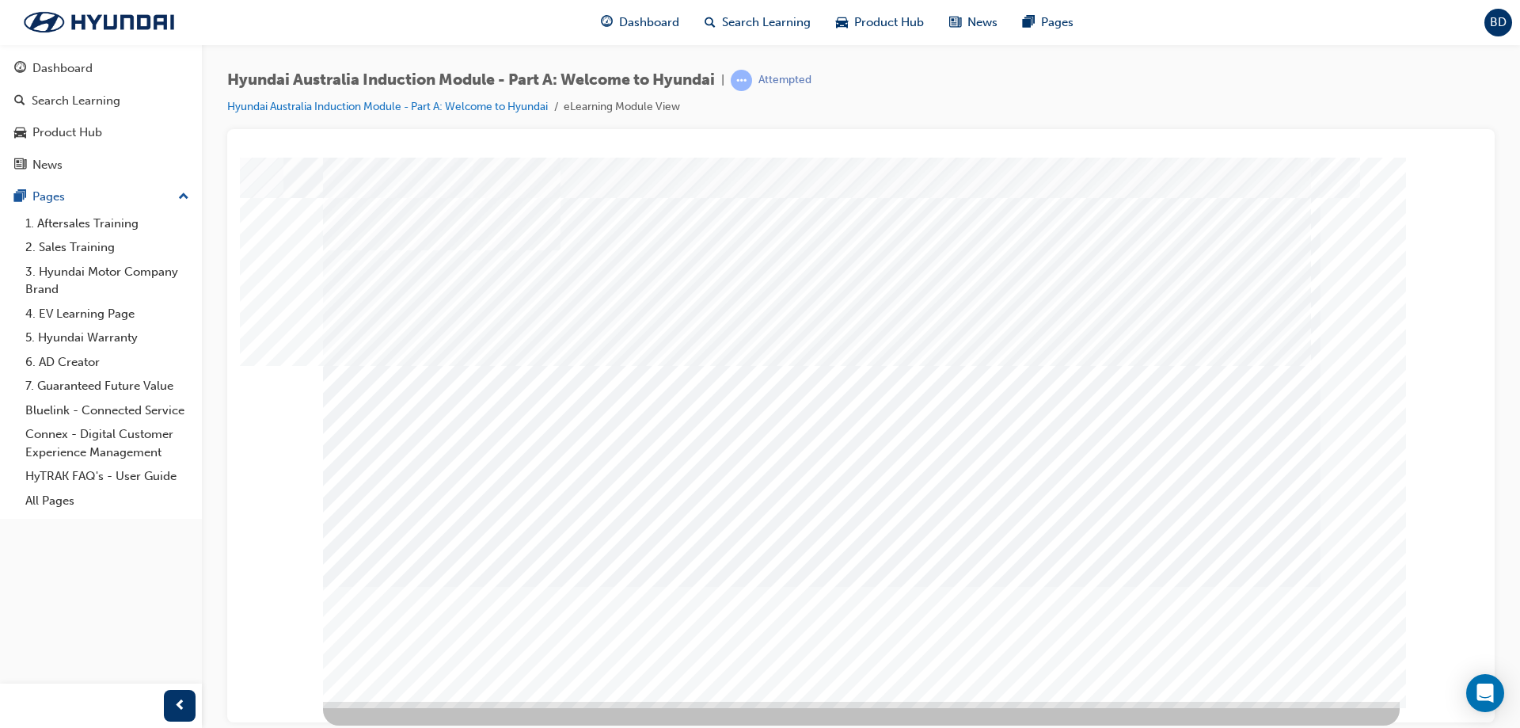
click at [1292, 137] on body "Chapter heading slide Loading..." at bounding box center [861, 137] width 1230 height 0
click at [941, 154] on td "Loading..." at bounding box center [861, 147] width 1226 height 16
click at [1267, 154] on td "Loading..." at bounding box center [861, 147] width 1226 height 16
click at [1268, 154] on td "Loading..." at bounding box center [861, 147] width 1226 height 16
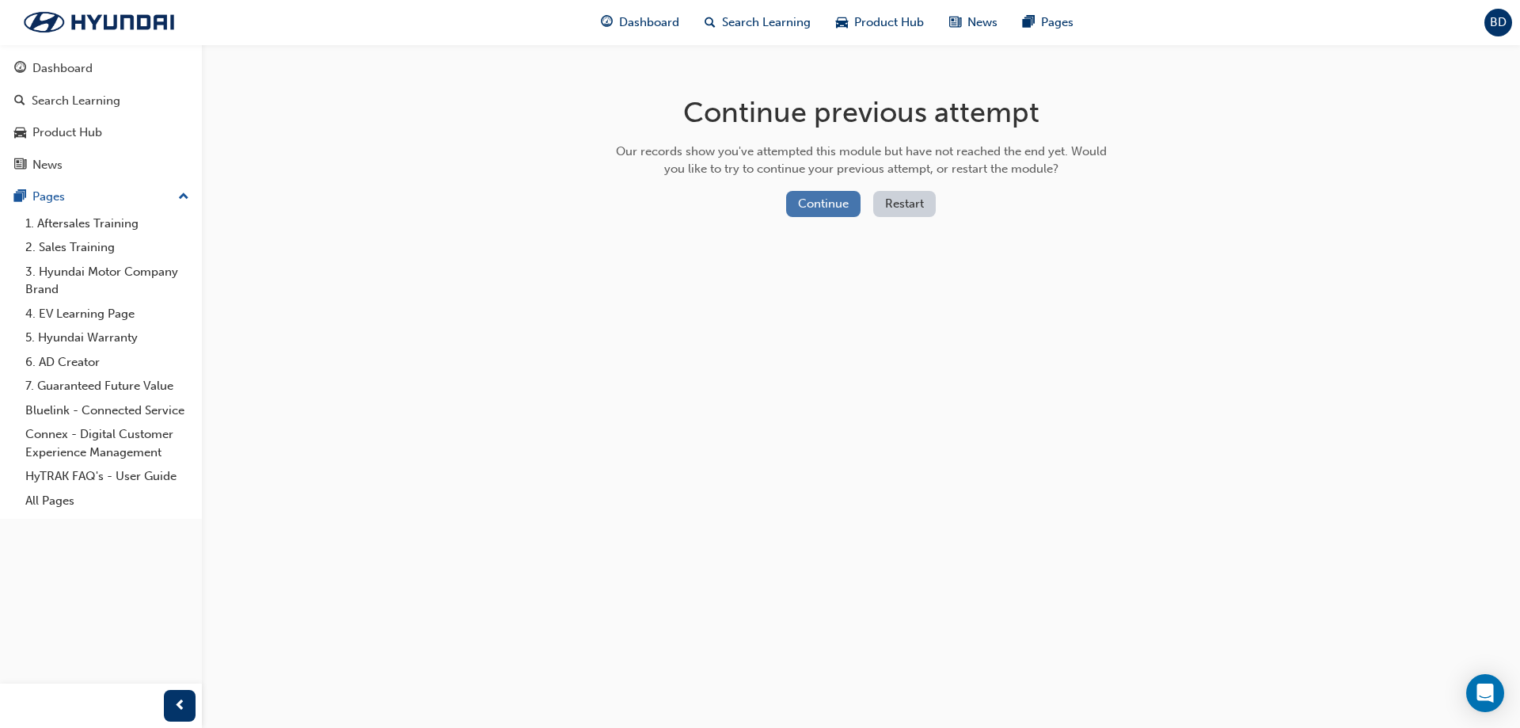
click at [827, 200] on button "Continue" at bounding box center [823, 204] width 74 height 26
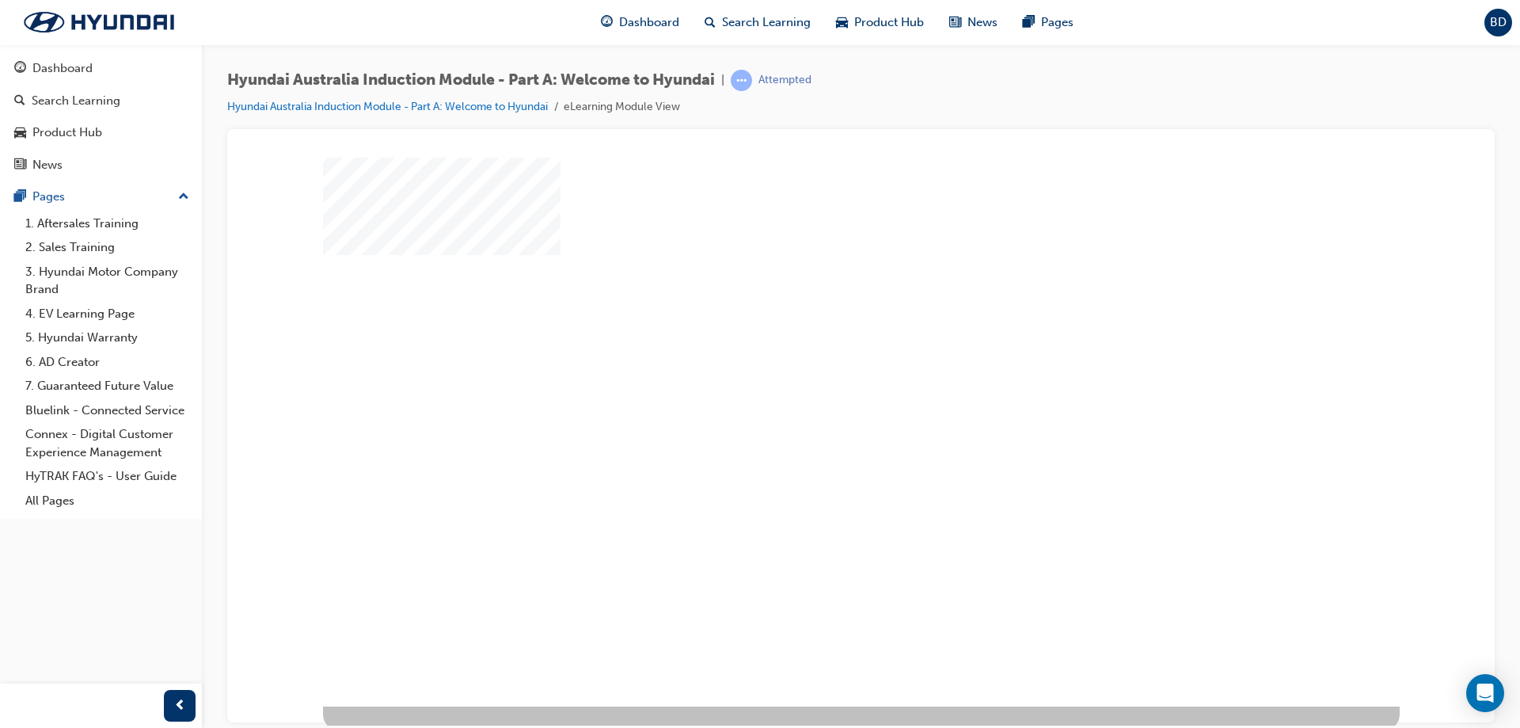
scroll to position [26, 0]
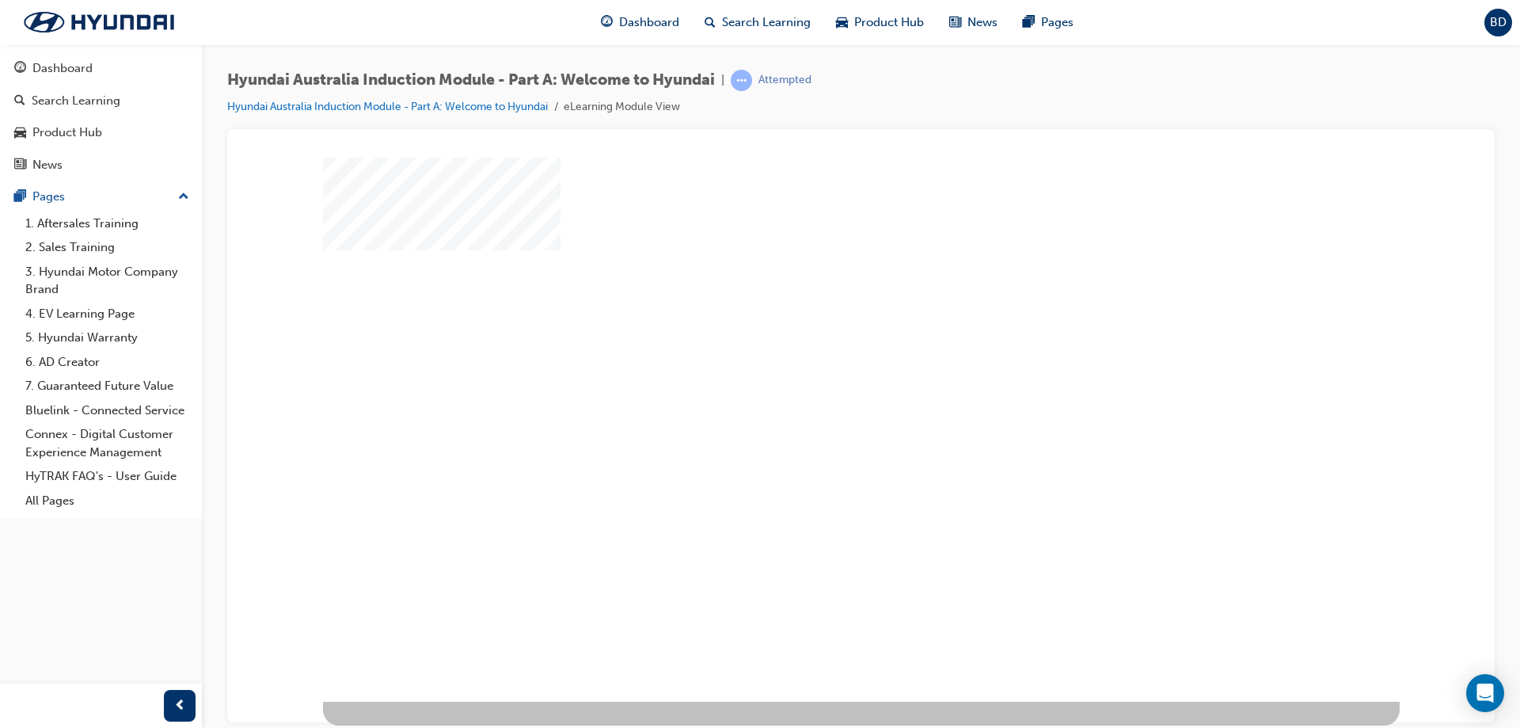
click at [816, 369] on div "play" at bounding box center [816, 369] width 0 height 0
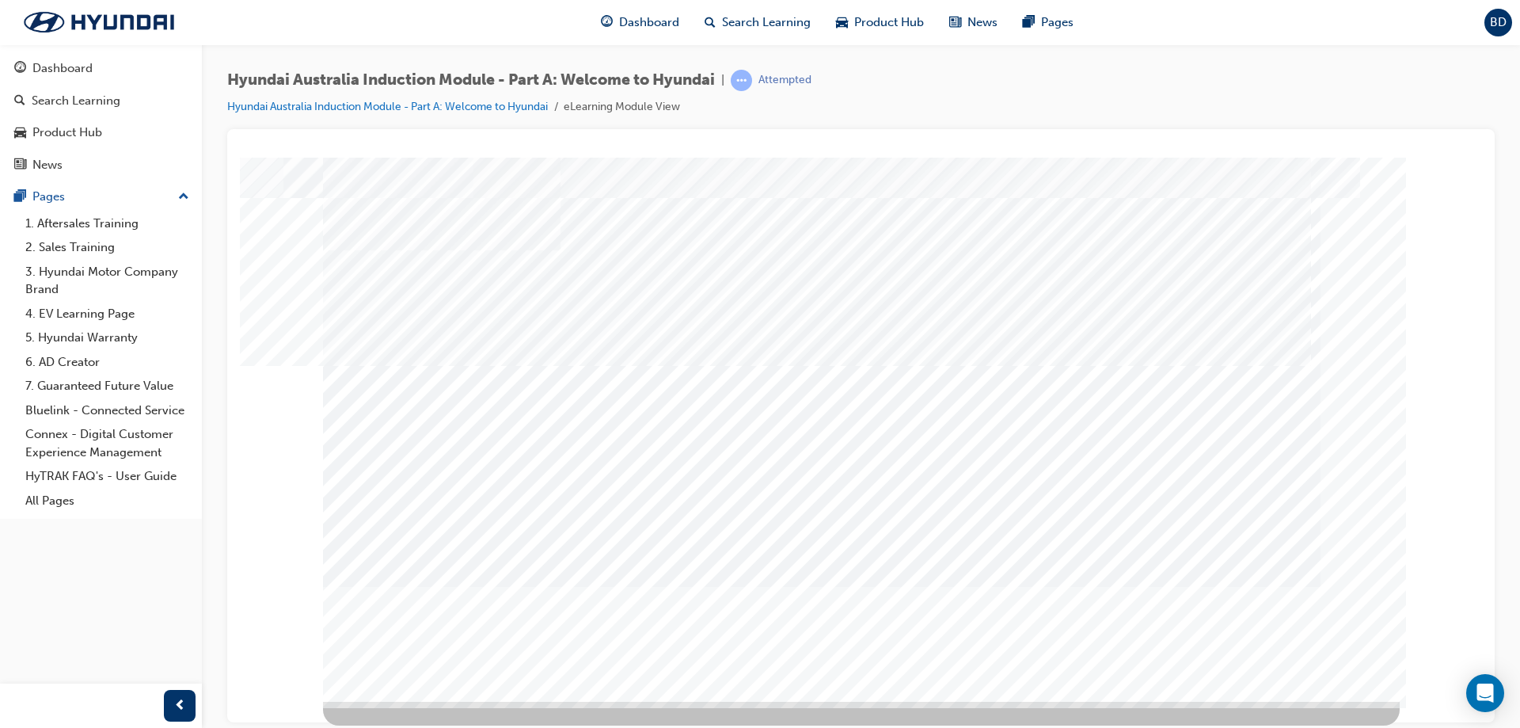
scroll to position [0, 0]
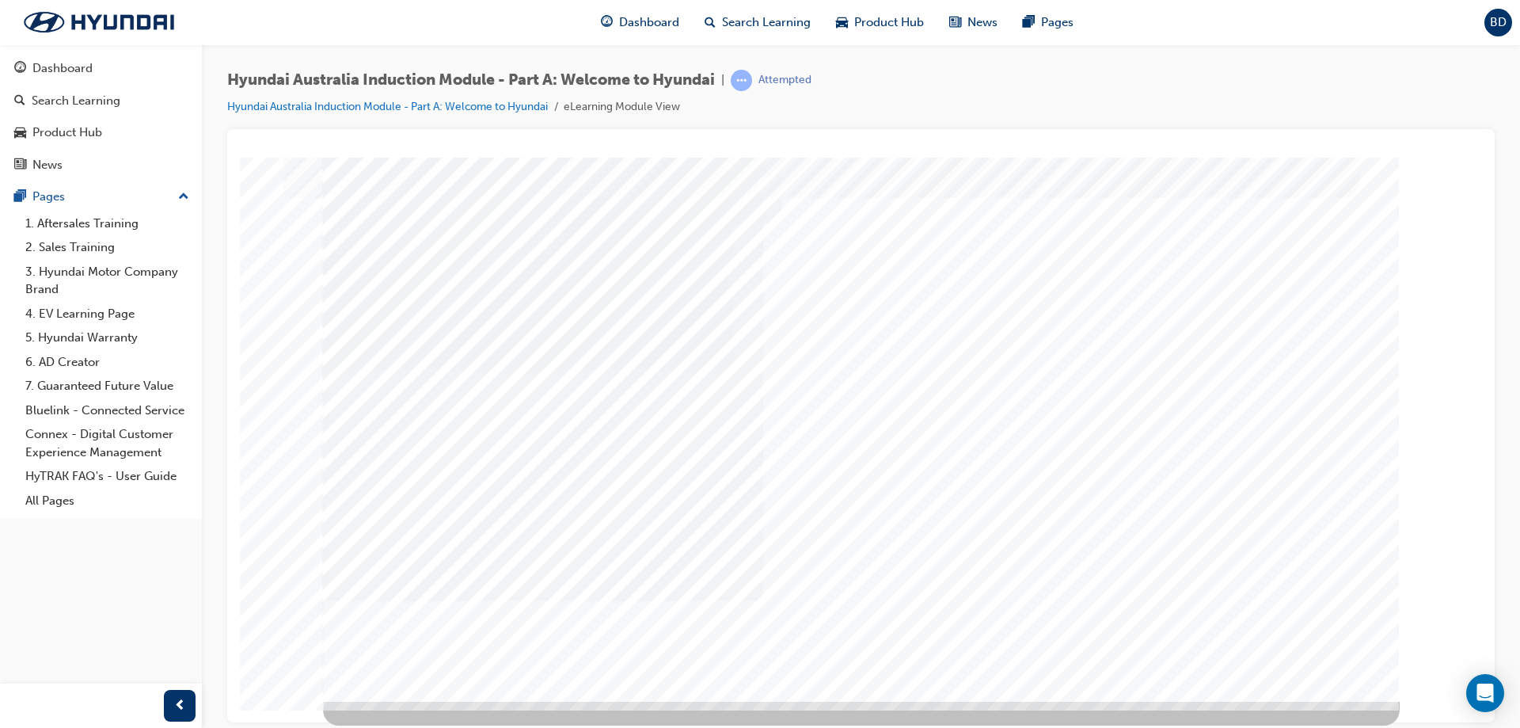
scroll to position [0, 0]
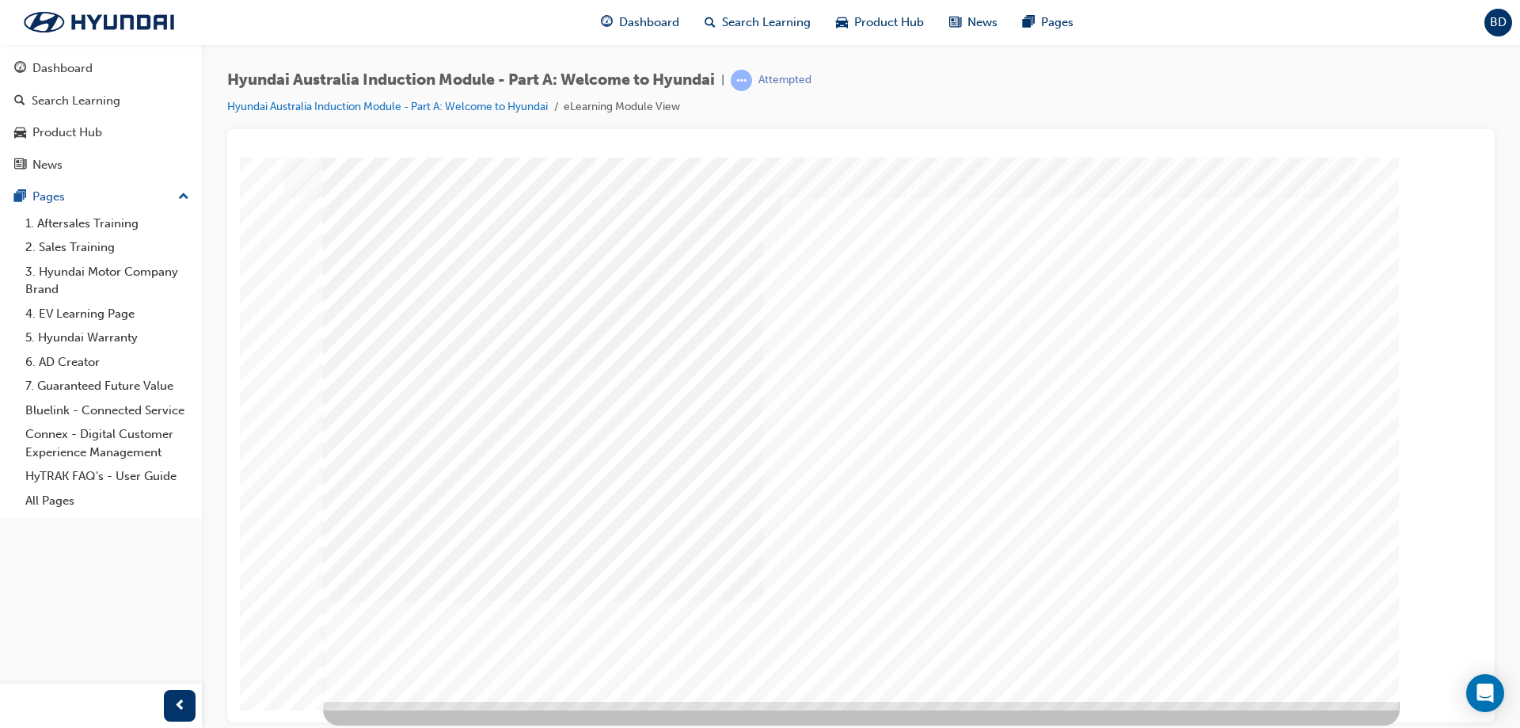
click at [711, 222] on div "Help_For_Kids" at bounding box center [861, 416] width 1077 height 570
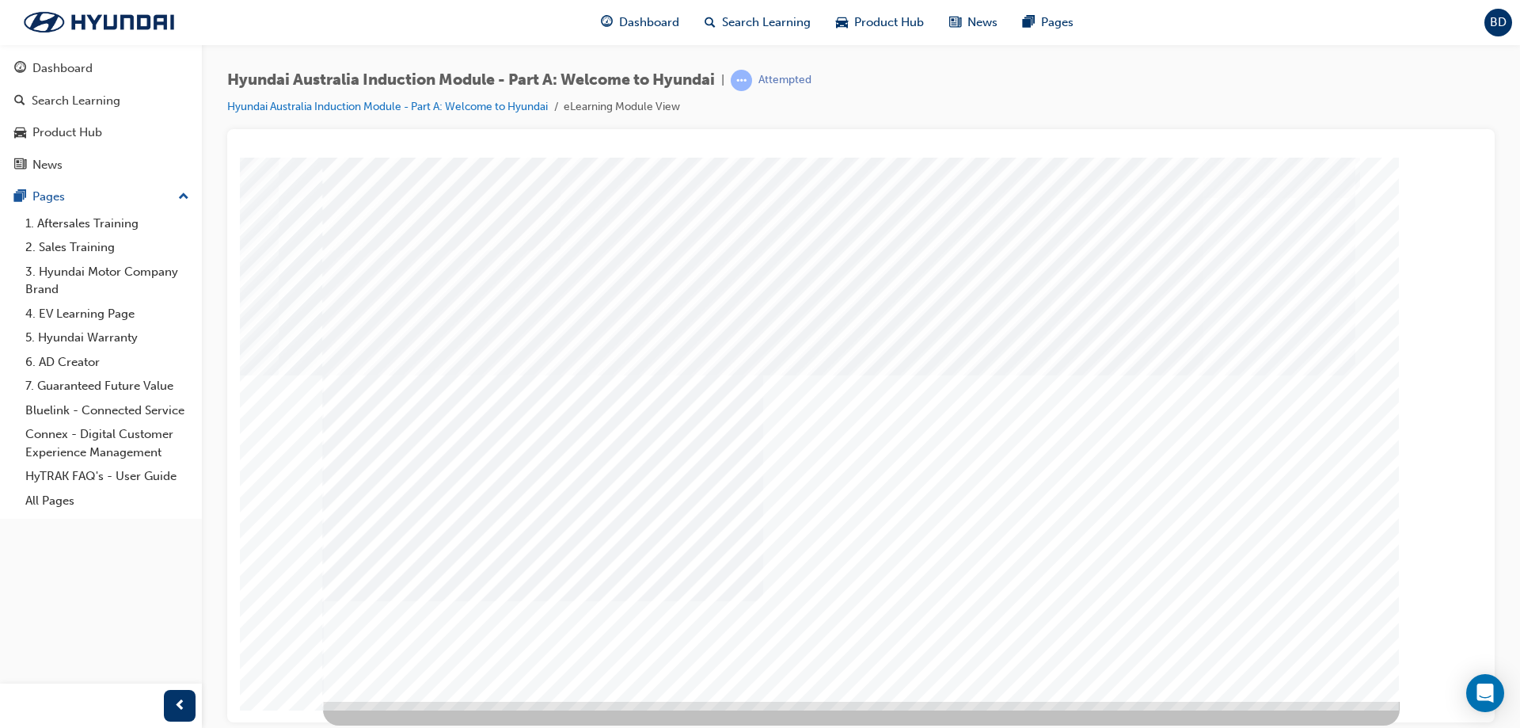
drag, startPoint x: 371, startPoint y: 192, endPoint x: 713, endPoint y: 184, distance: 342.1
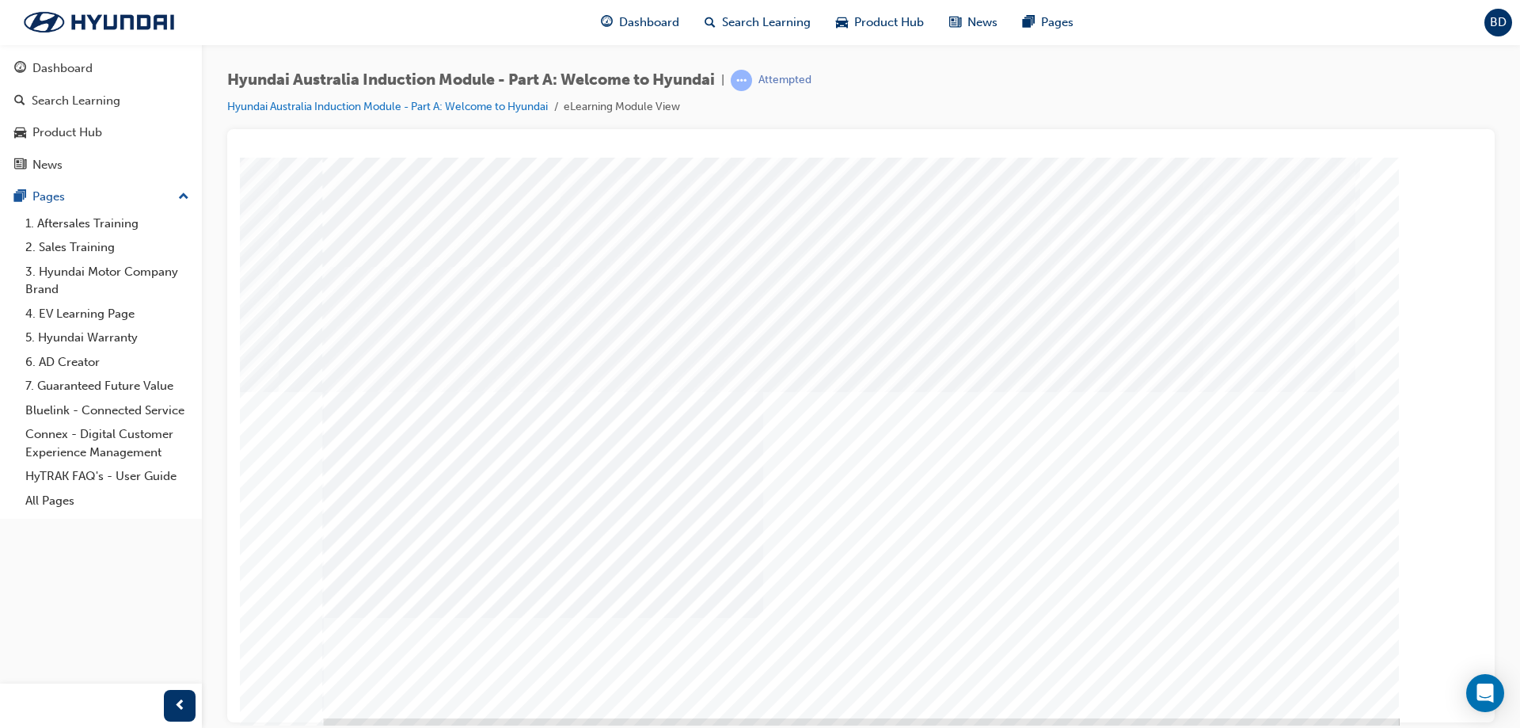
scroll to position [0, 0]
